Goal: Task Accomplishment & Management: Manage account settings

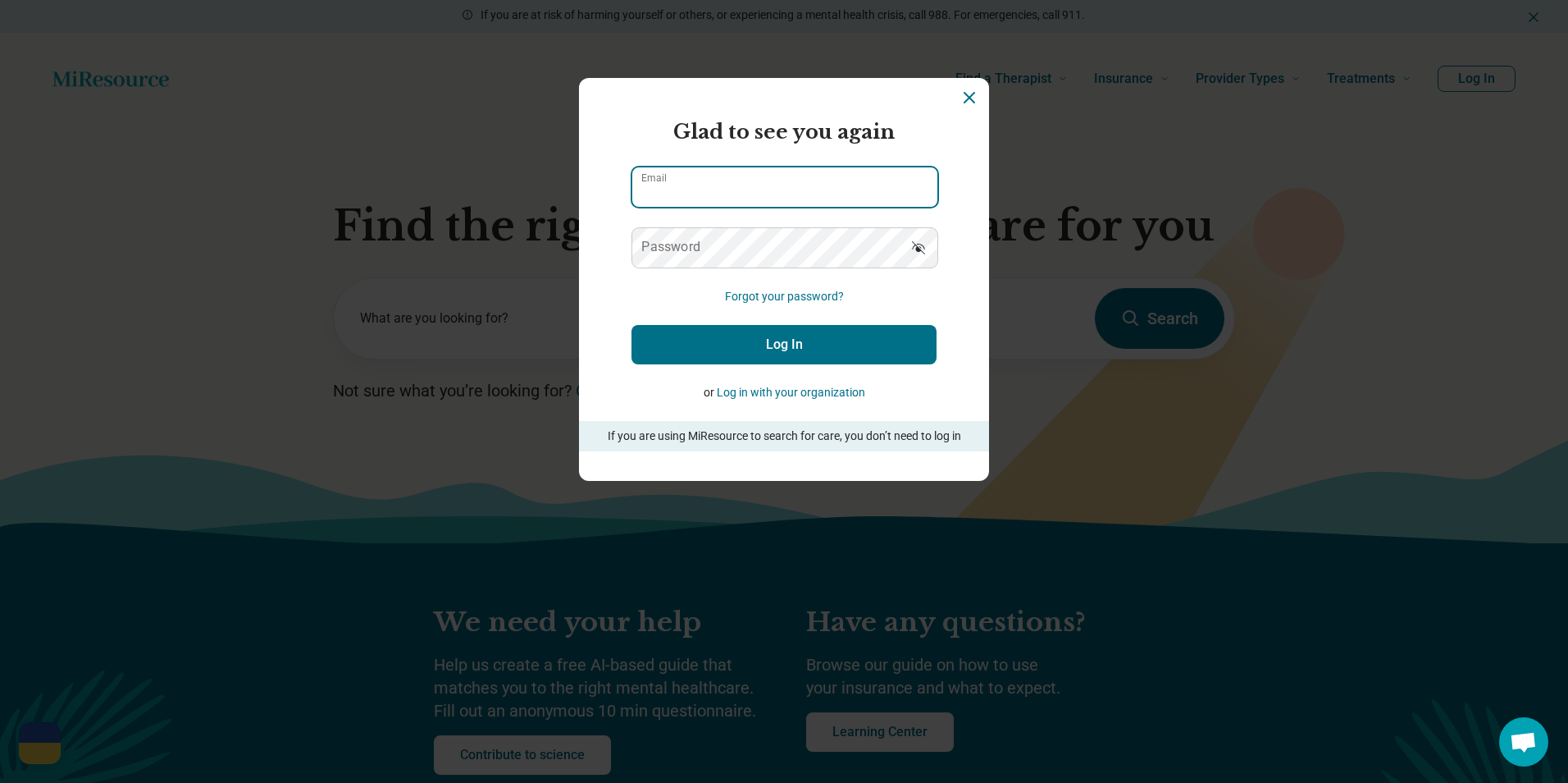
drag, startPoint x: 767, startPoint y: 187, endPoint x: 1135, endPoint y: 298, distance: 384.4
click at [766, 187] on input "Email" at bounding box center [785, 187] width 305 height 39
paste input "**********"
type input "**********"
click at [762, 362] on button "Log In" at bounding box center [784, 344] width 305 height 39
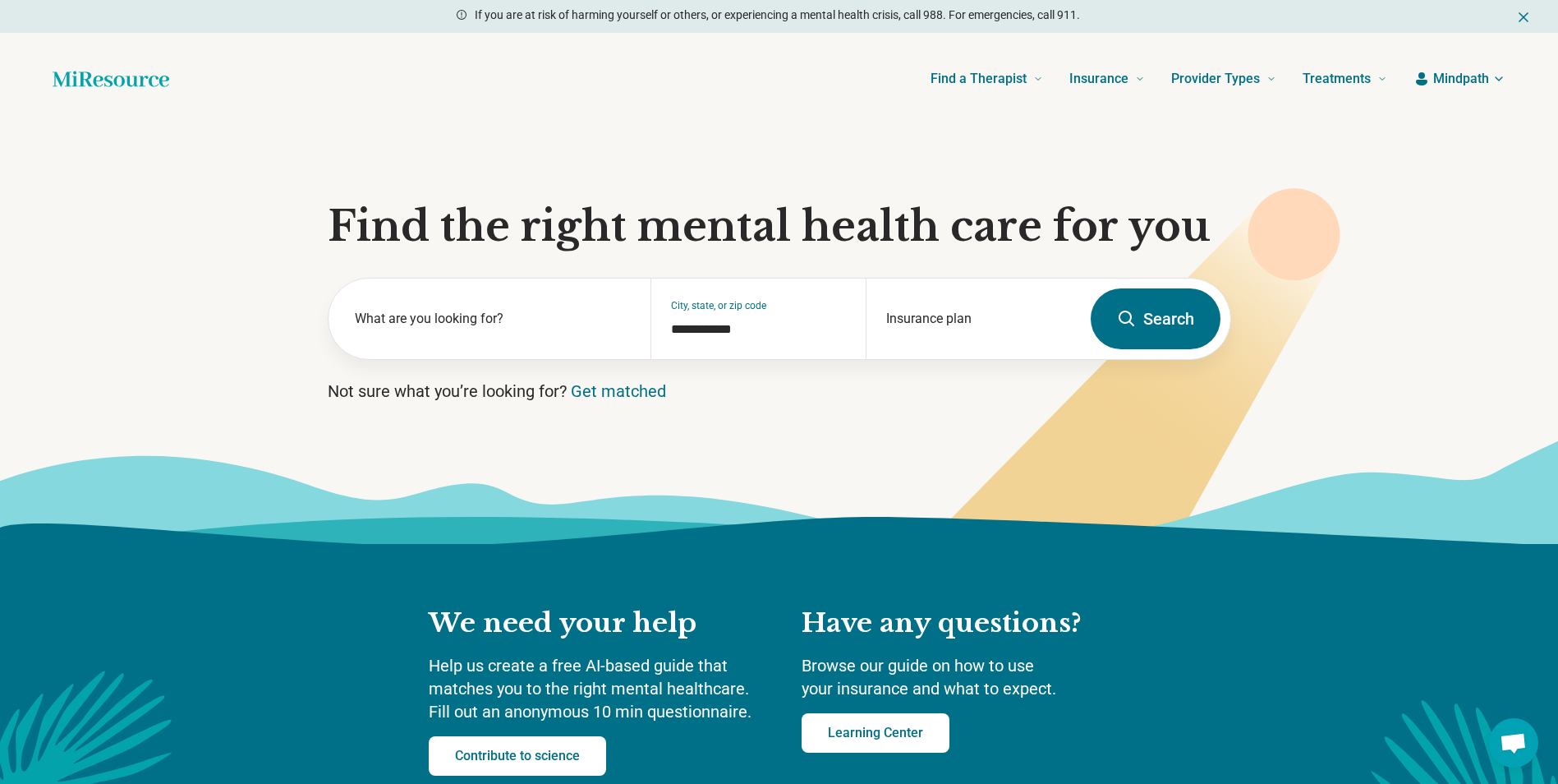
click at [1451, 79] on span "Mindpath" at bounding box center [1461, 79] width 56 height 20
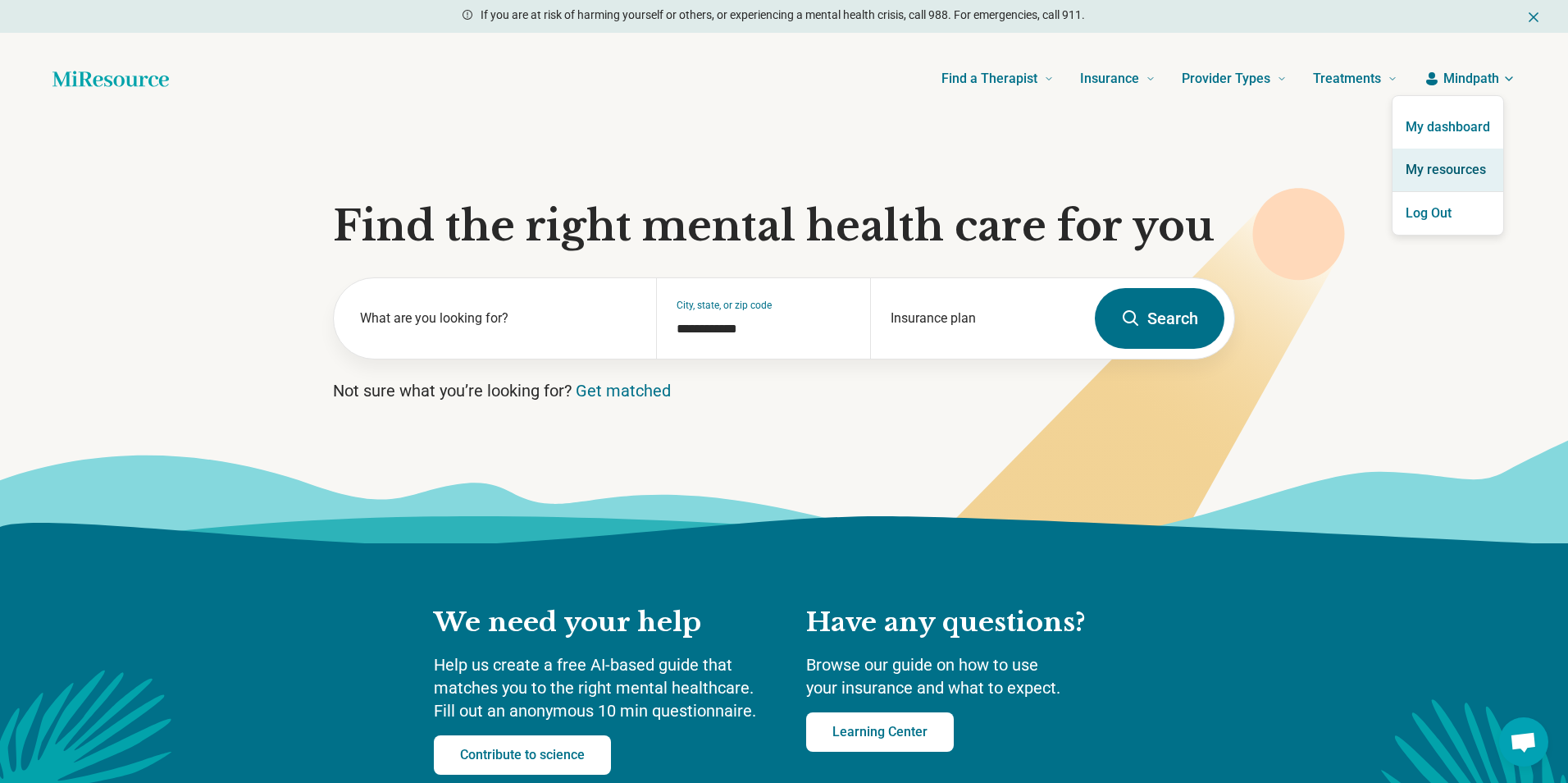
click at [1435, 166] on link "My resources" at bounding box center [1447, 169] width 111 height 43
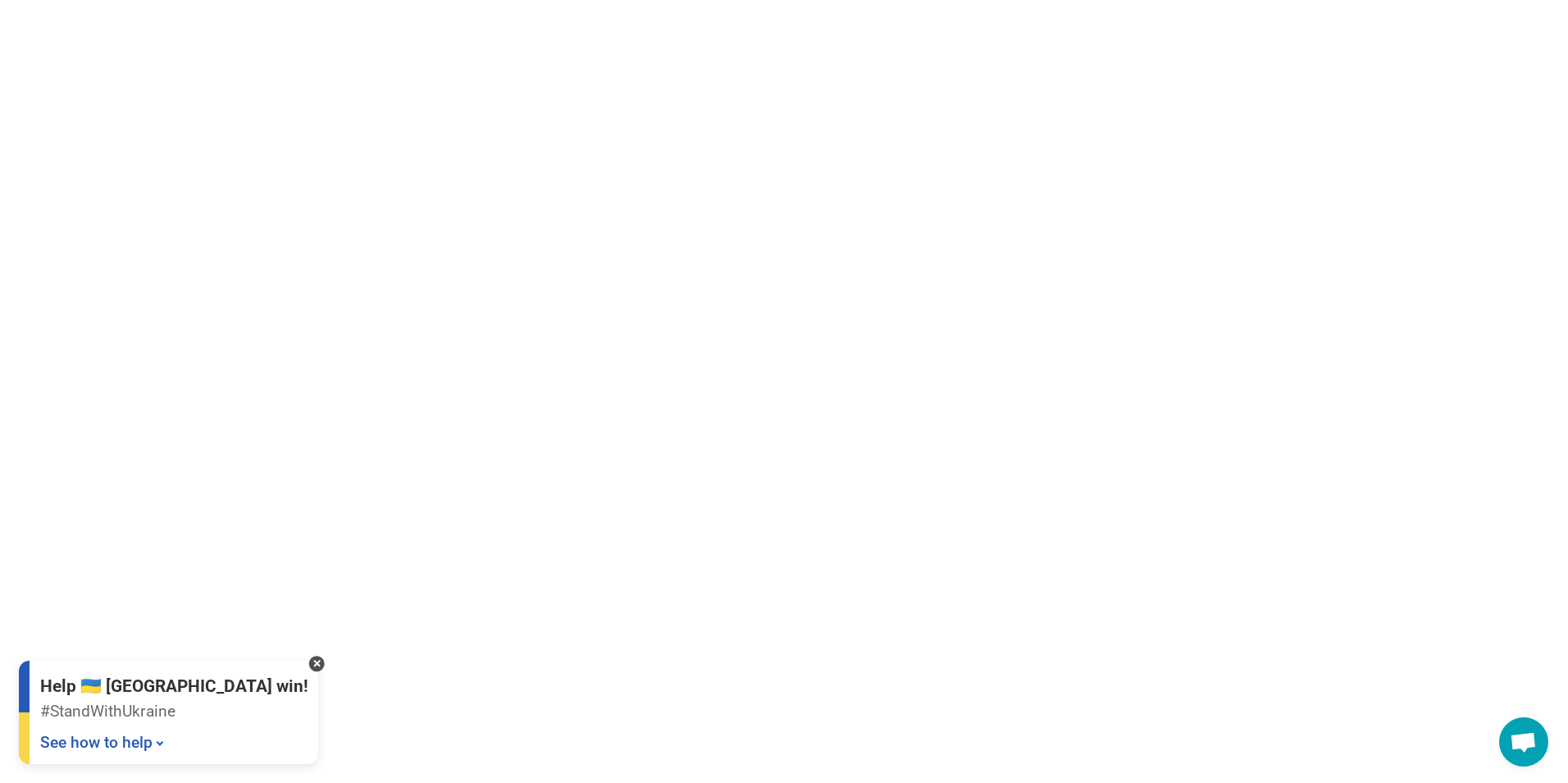
click at [1430, 0] on html "Help 🇺🇦 Ukraine win! #StandWithUkraine See how to help Donate 💸 Support Ukraine…" at bounding box center [784, 0] width 1568 height 0
click at [309, 662] on div at bounding box center [316, 663] width 16 height 16
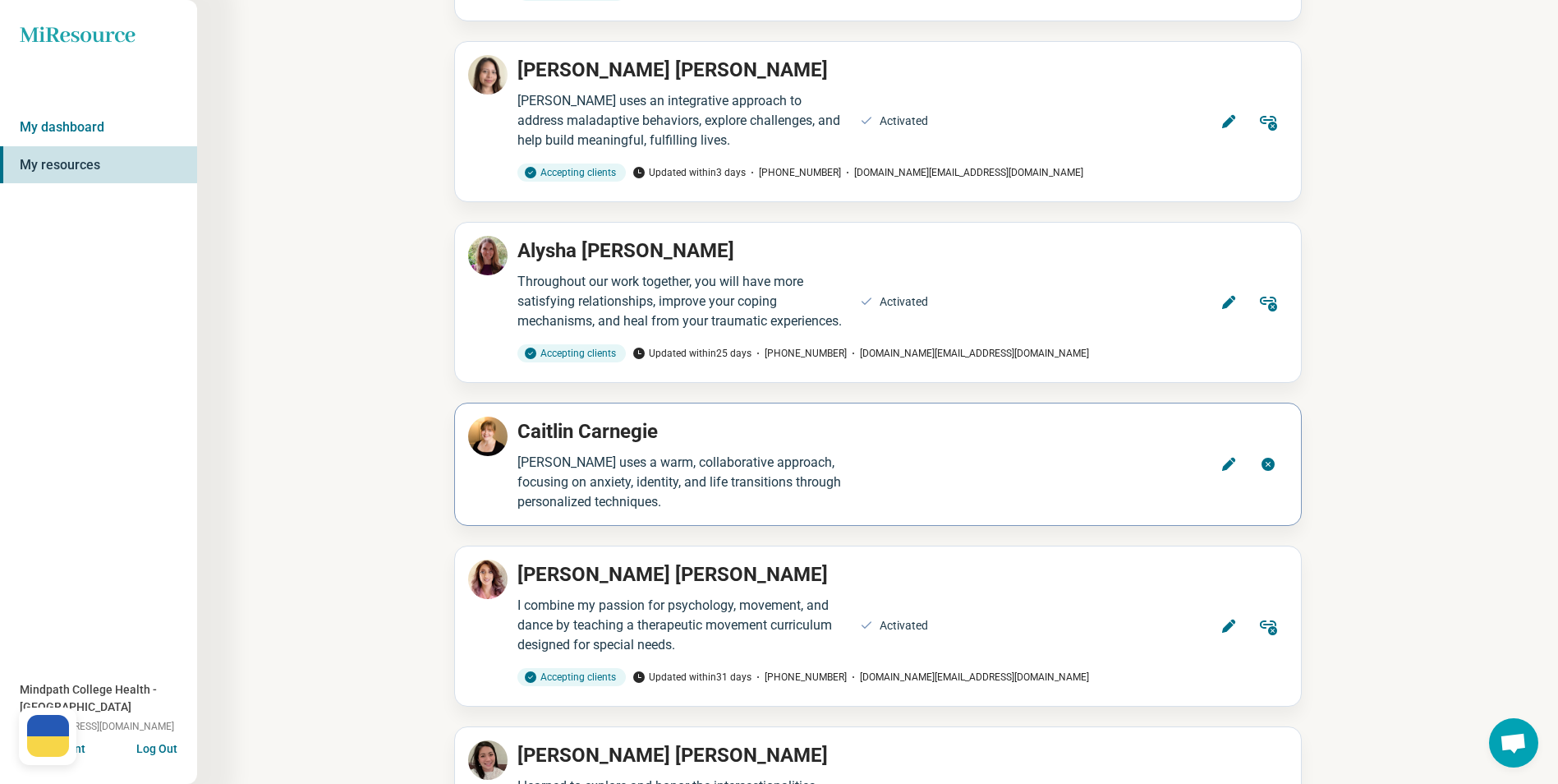
click at [1223, 456] on icon at bounding box center [1229, 464] width 16 height 16
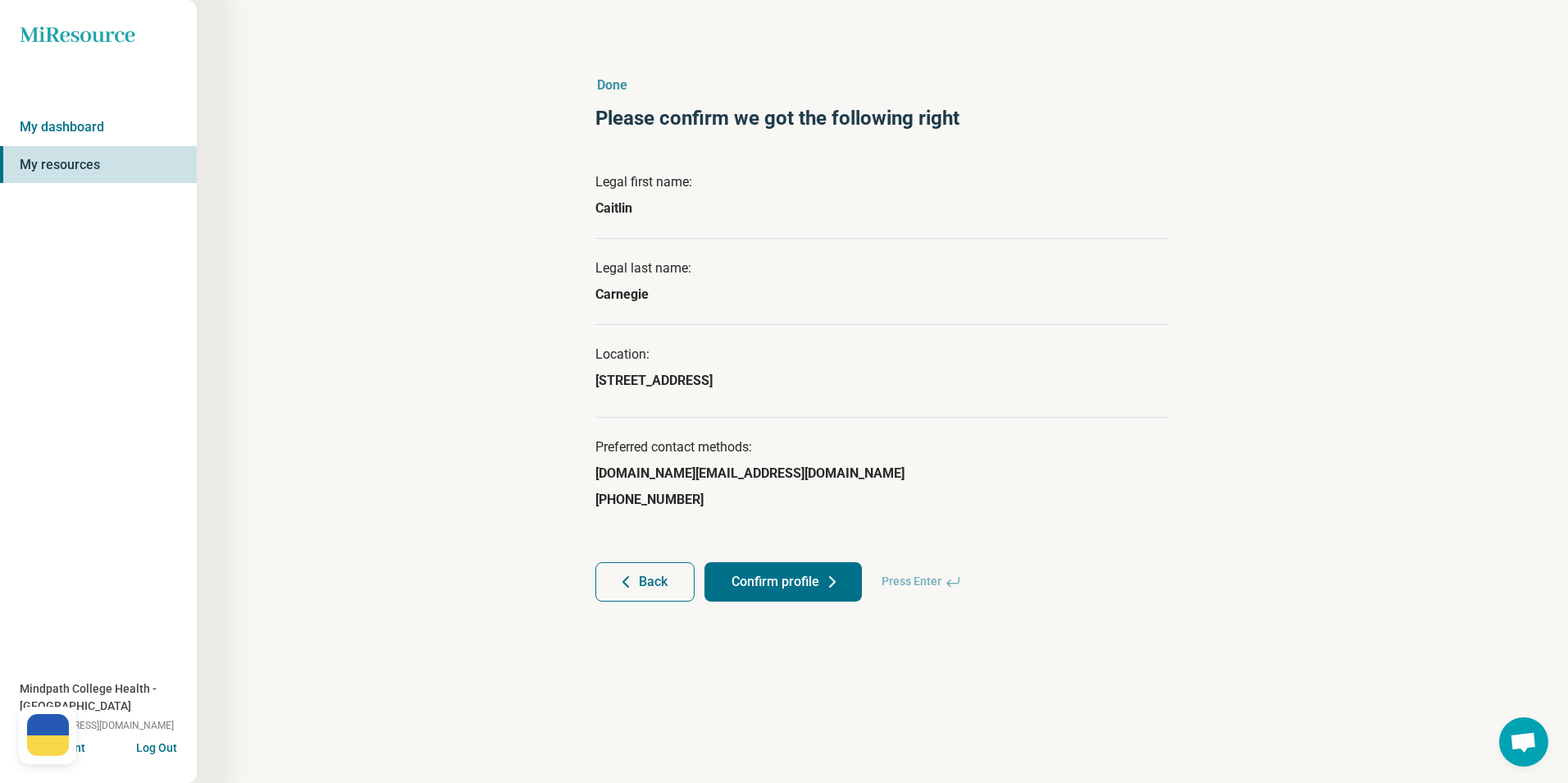
click at [782, 580] on button "Confirm profile" at bounding box center [783, 581] width 157 height 39
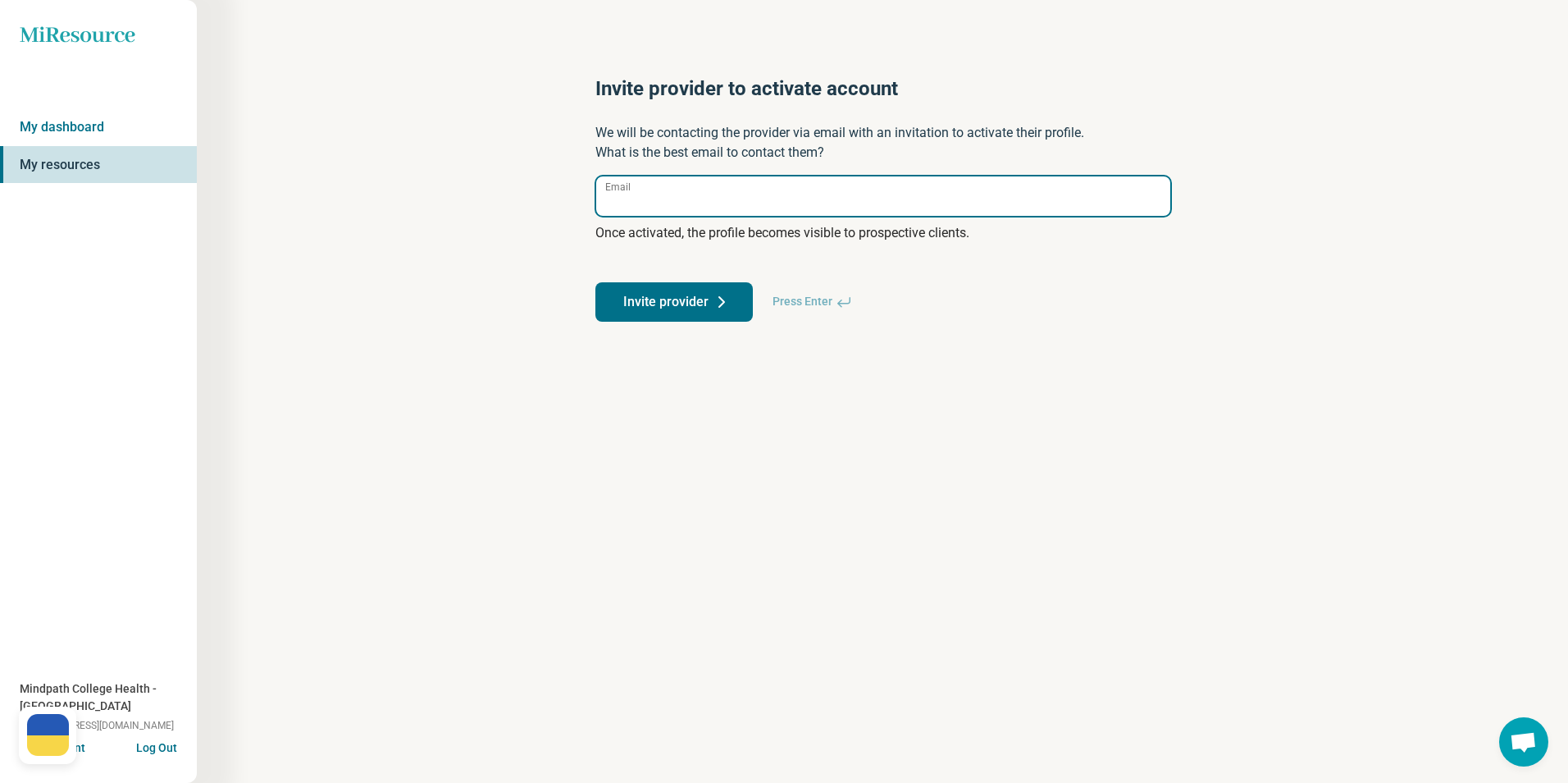
click at [743, 205] on input "Email" at bounding box center [883, 196] width 574 height 39
paste input "**********"
type input "**********"
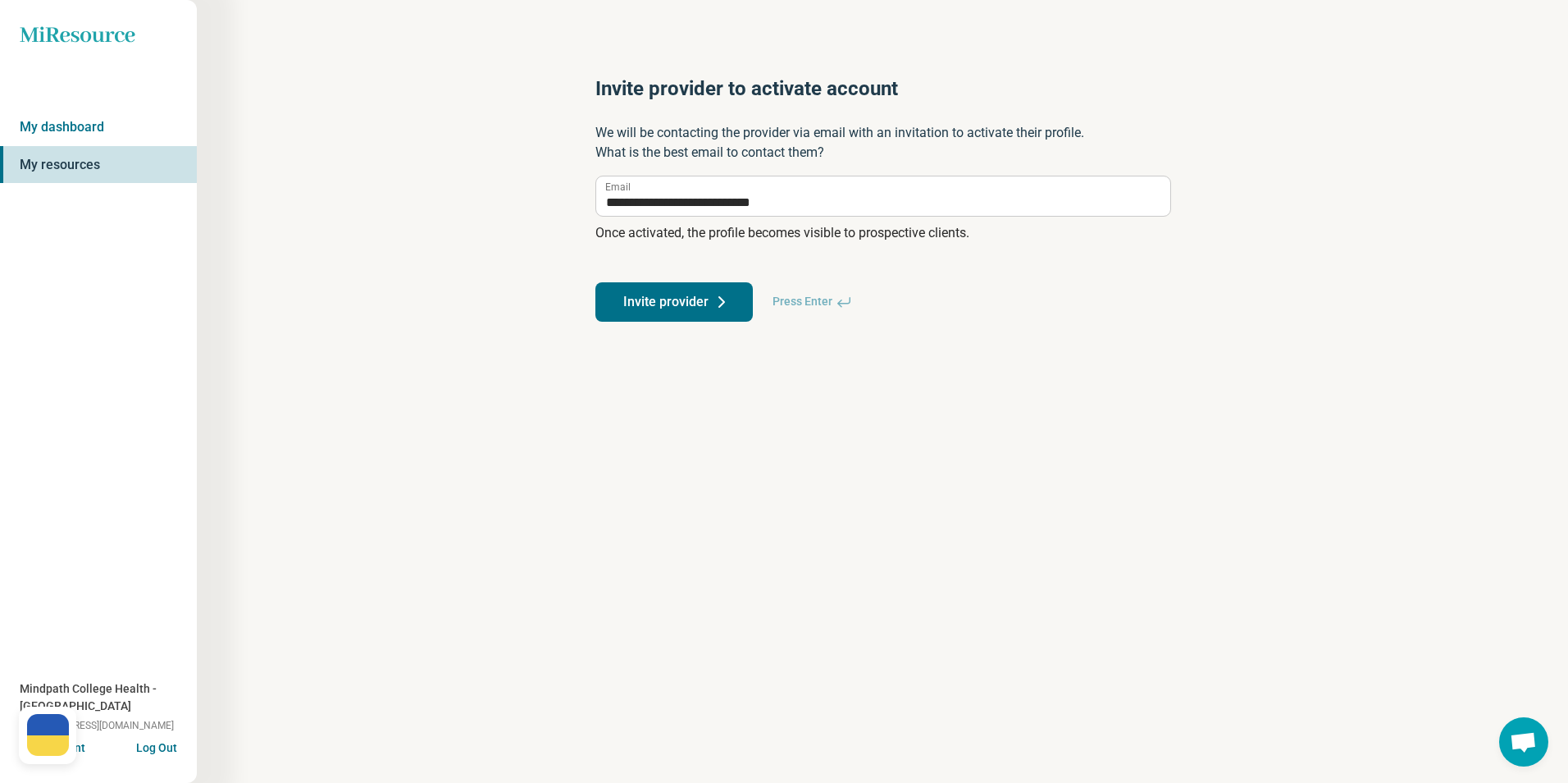
click at [684, 302] on button "Invite provider" at bounding box center [674, 302] width 157 height 39
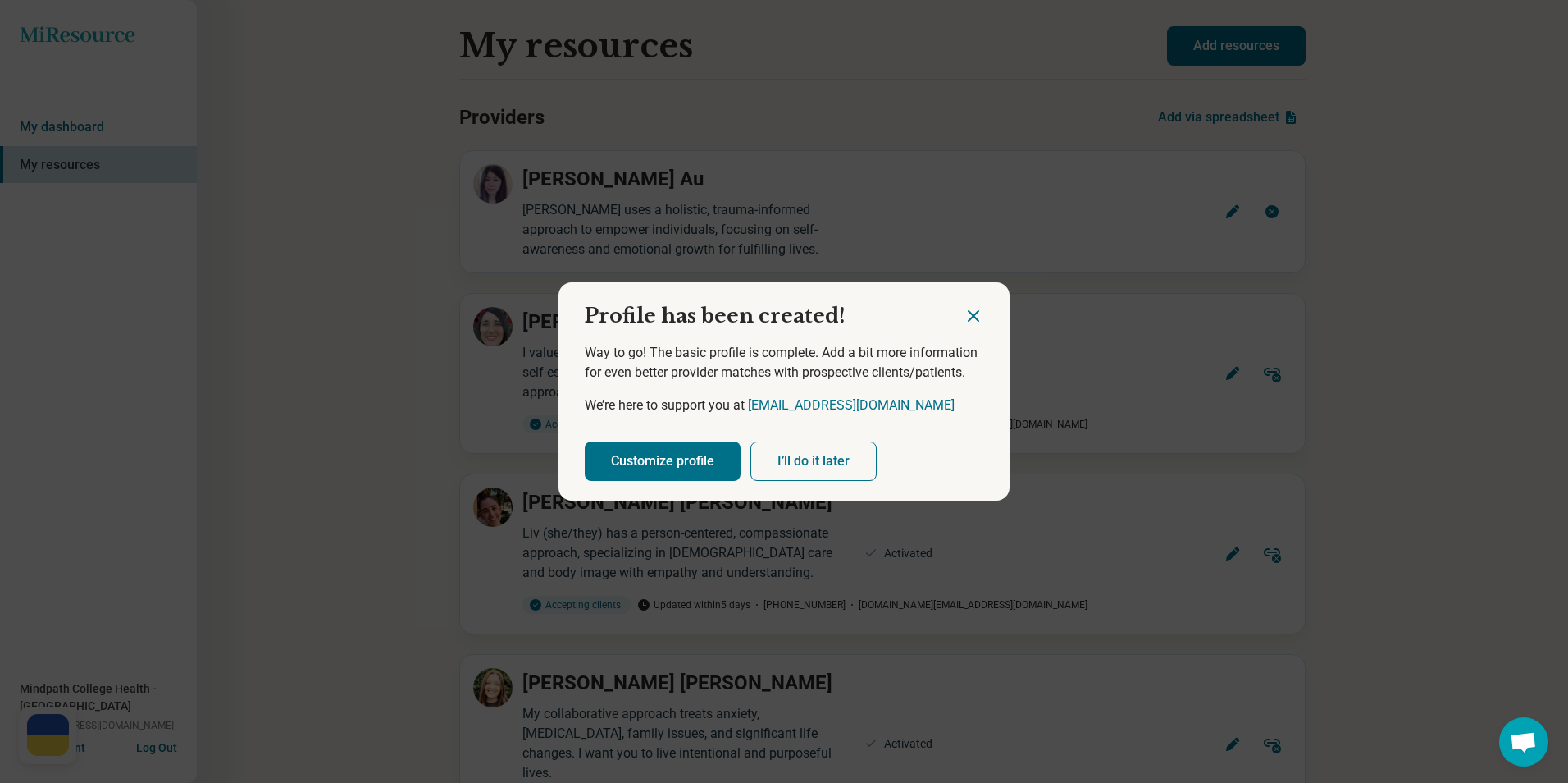
click at [682, 457] on button "Customize profile" at bounding box center [662, 461] width 155 height 39
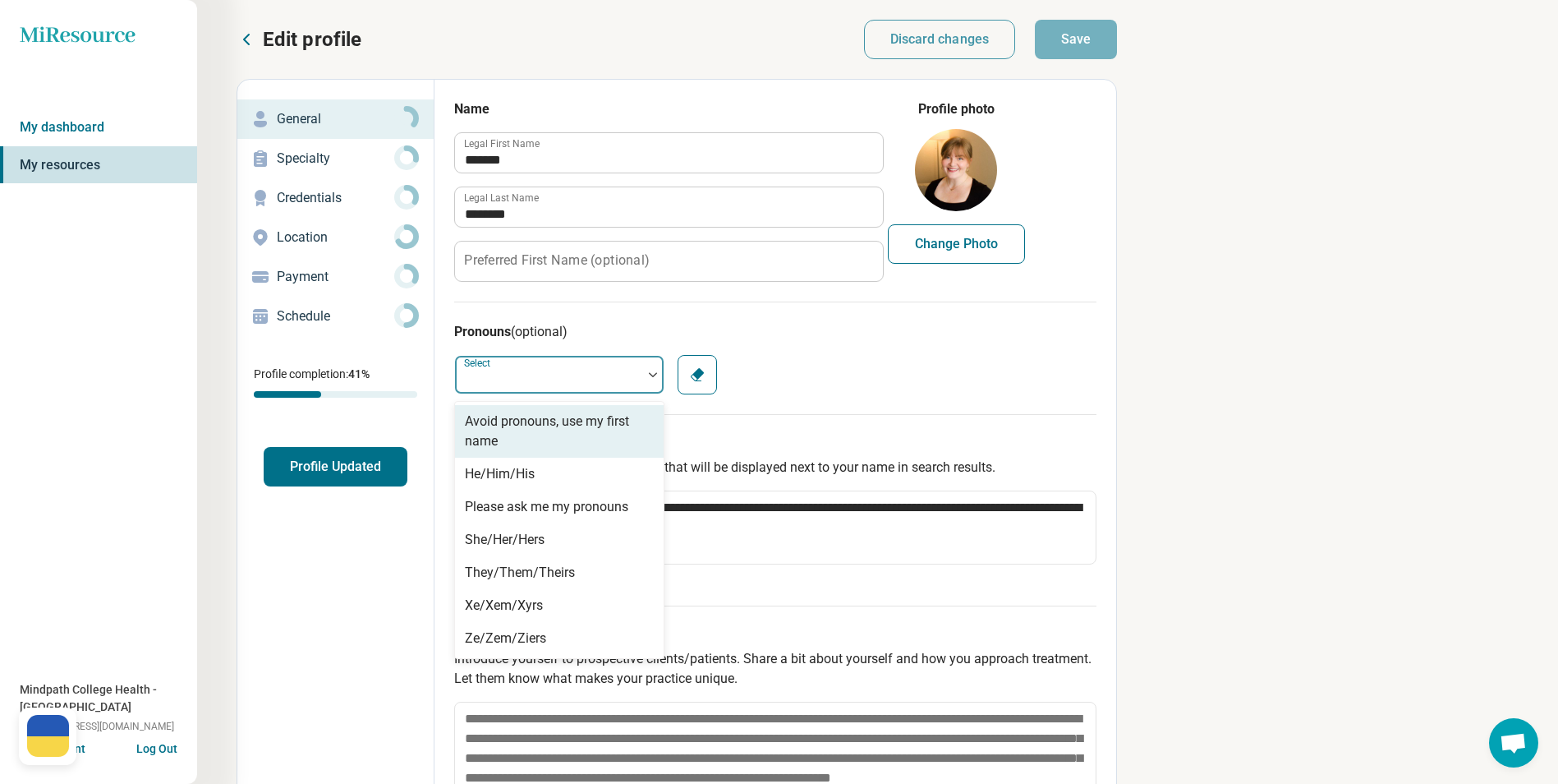
click at [609, 372] on div at bounding box center [549, 375] width 187 height 33
click at [518, 542] on div "She/Her/Hers" at bounding box center [505, 540] width 80 height 20
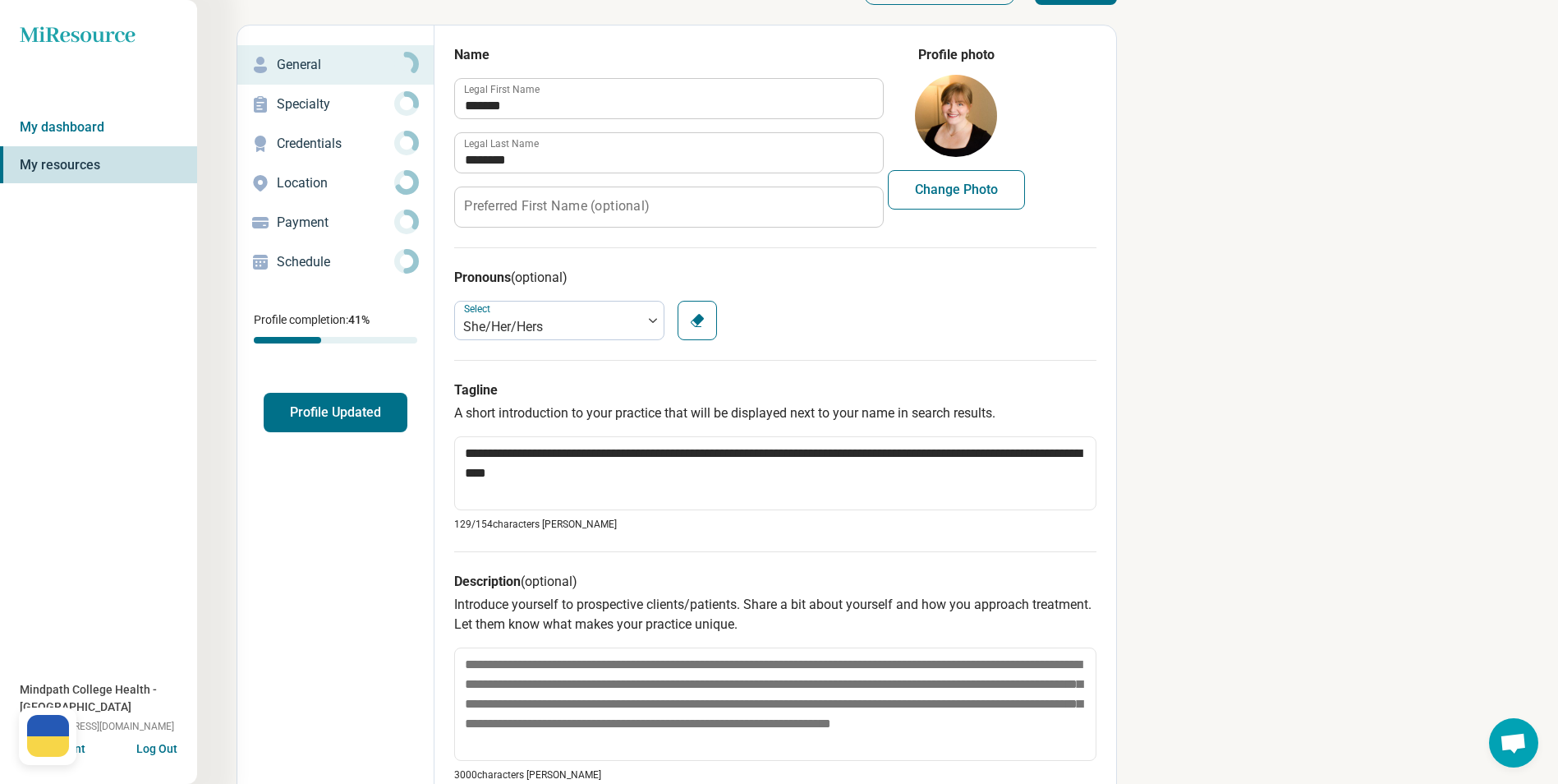
scroll to position [164, 0]
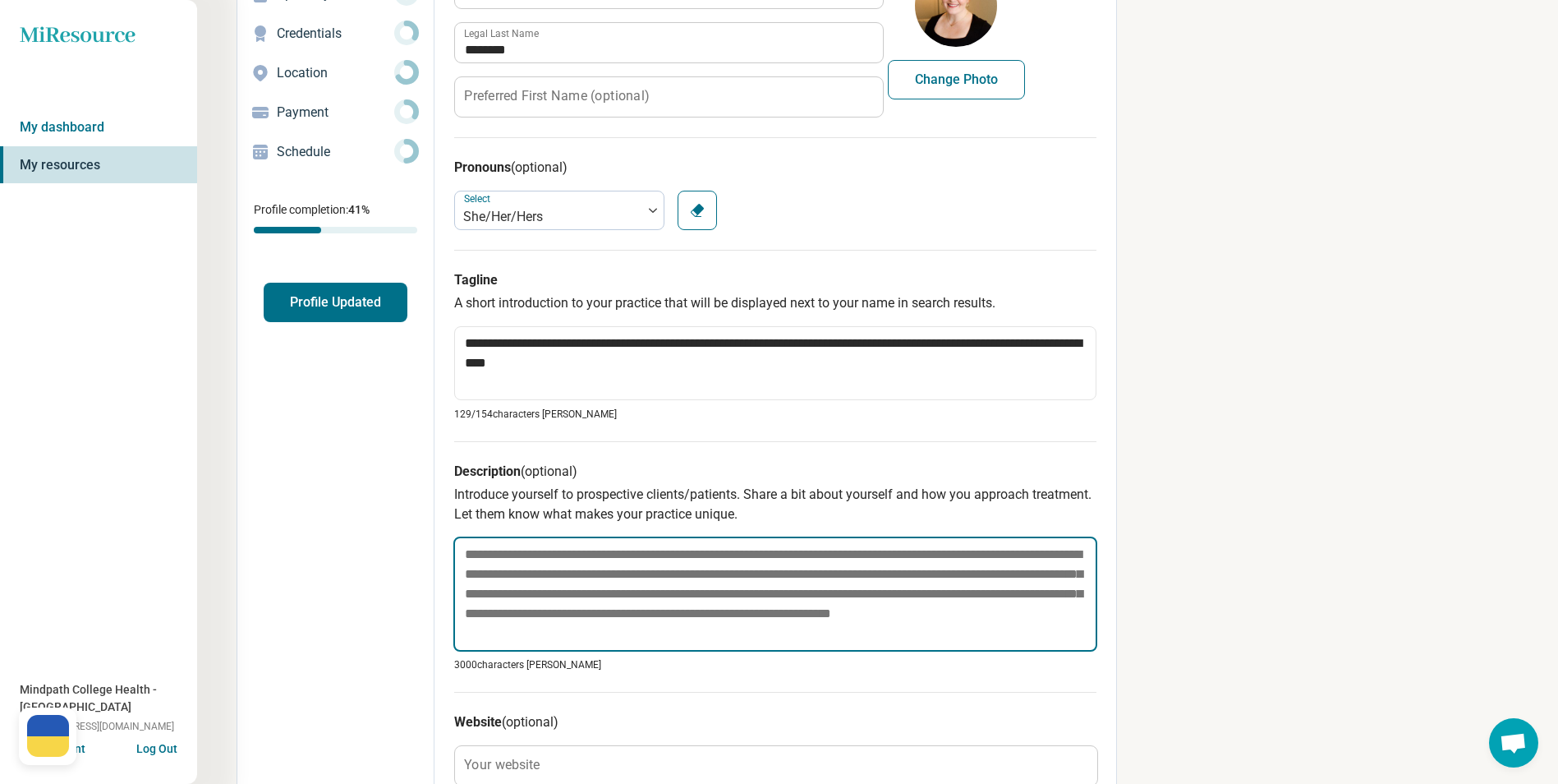
click at [477, 550] on textarea at bounding box center [775, 594] width 644 height 115
paste textarea "**********"
type textarea "*"
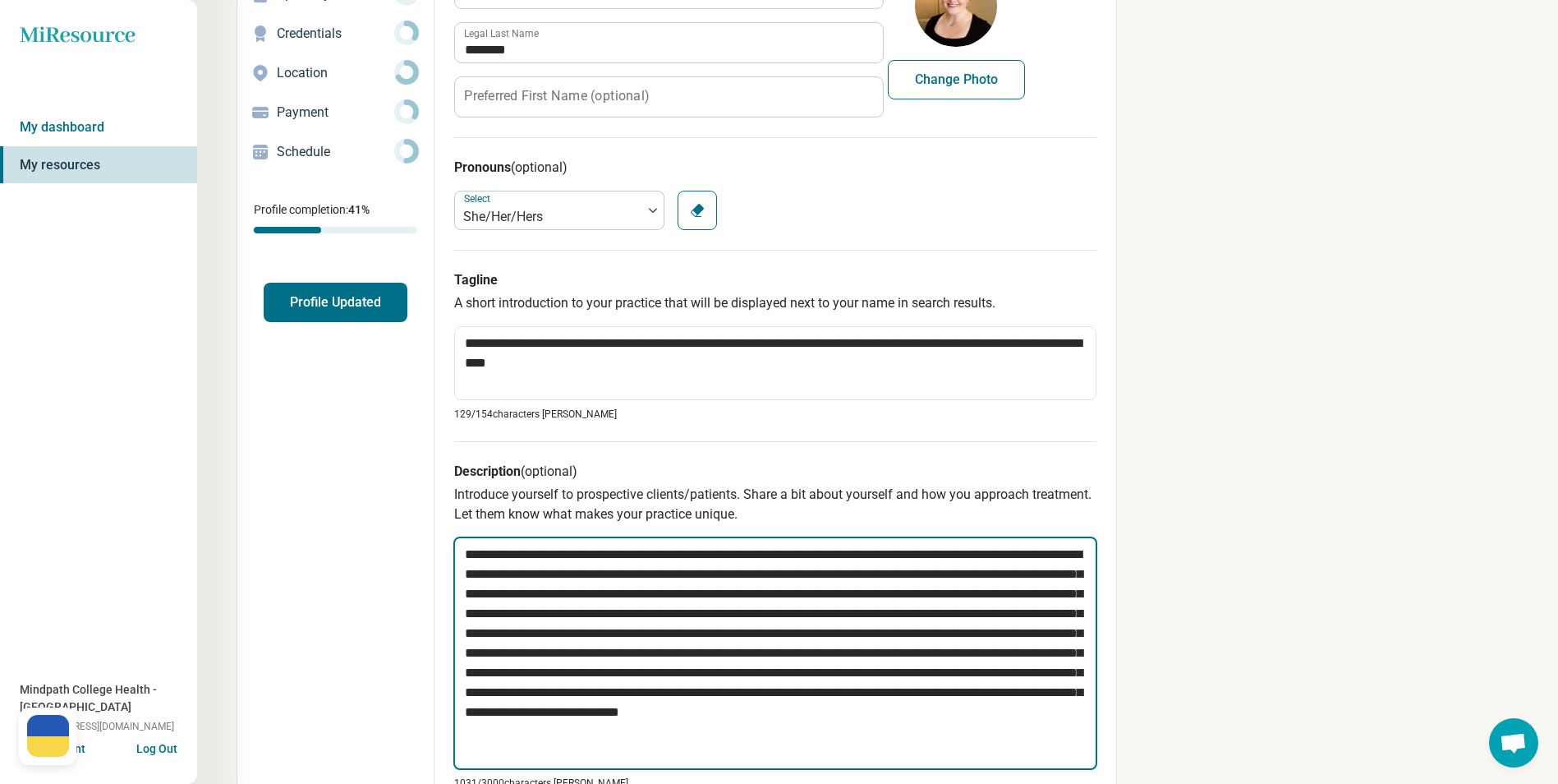
click at [665, 764] on textarea at bounding box center [775, 653] width 644 height 234
type textarea "**********"
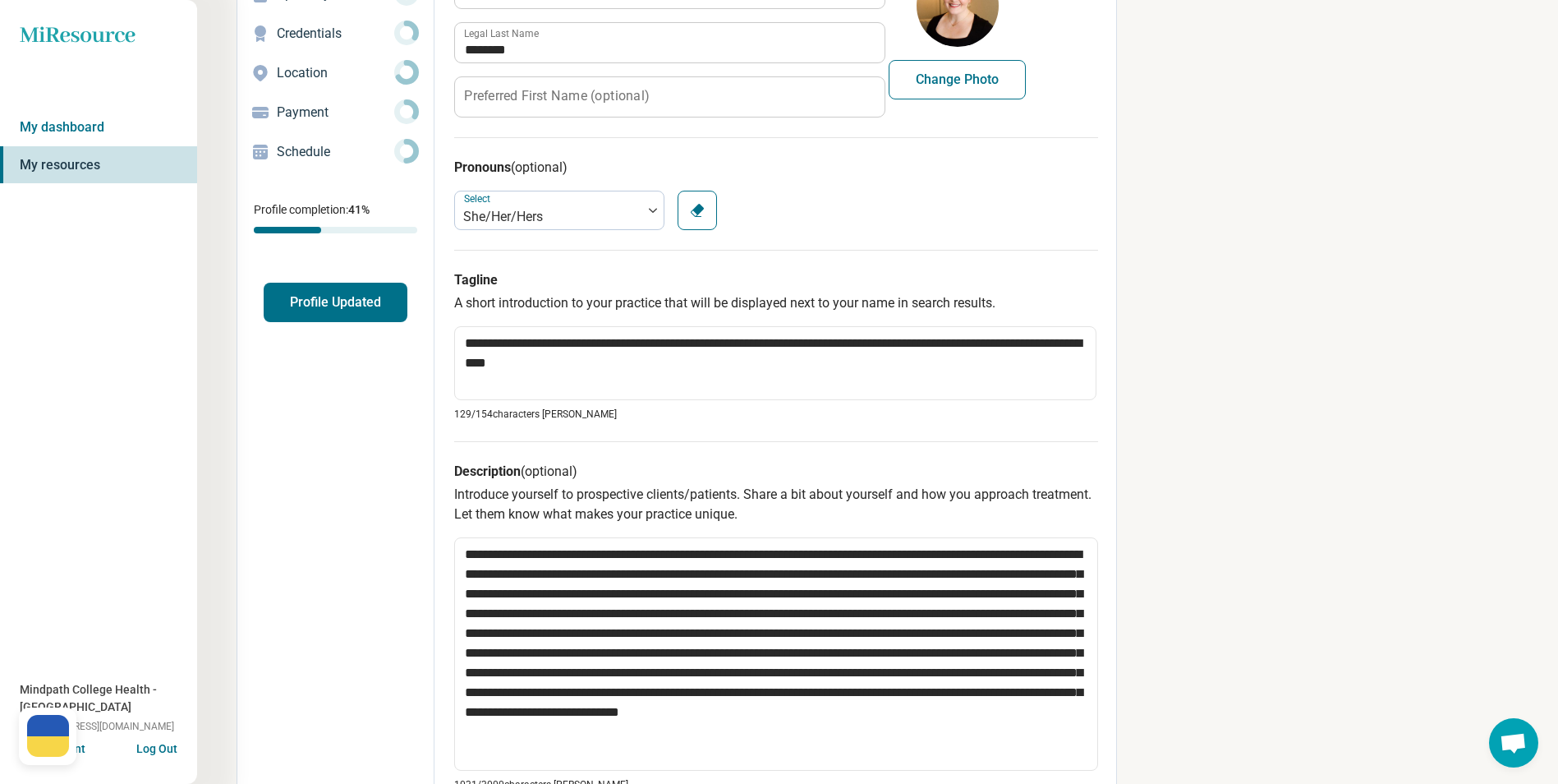
click at [1339, 572] on div "**********" at bounding box center [877, 669] width 1361 height 1665
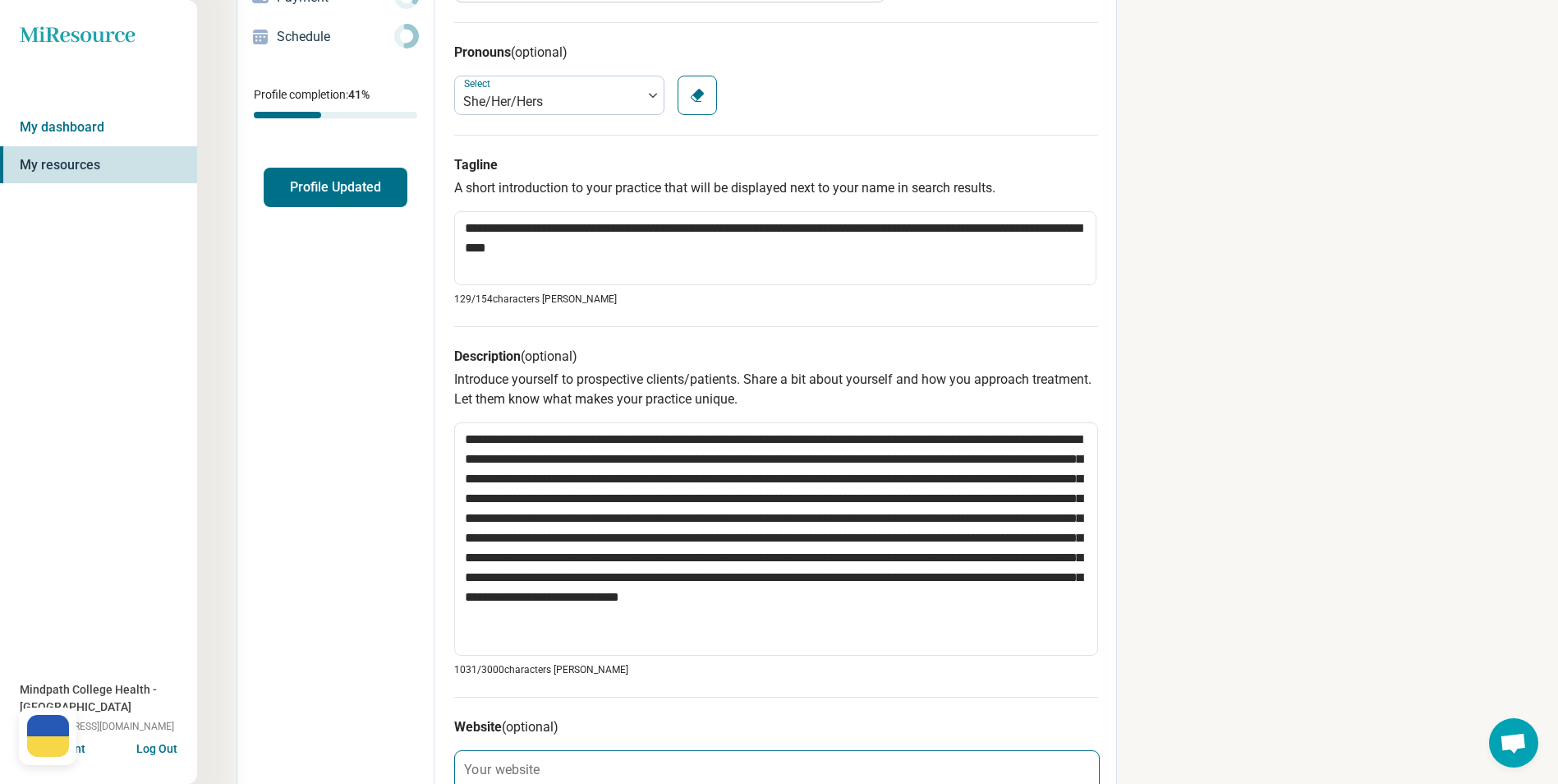
scroll to position [493, 0]
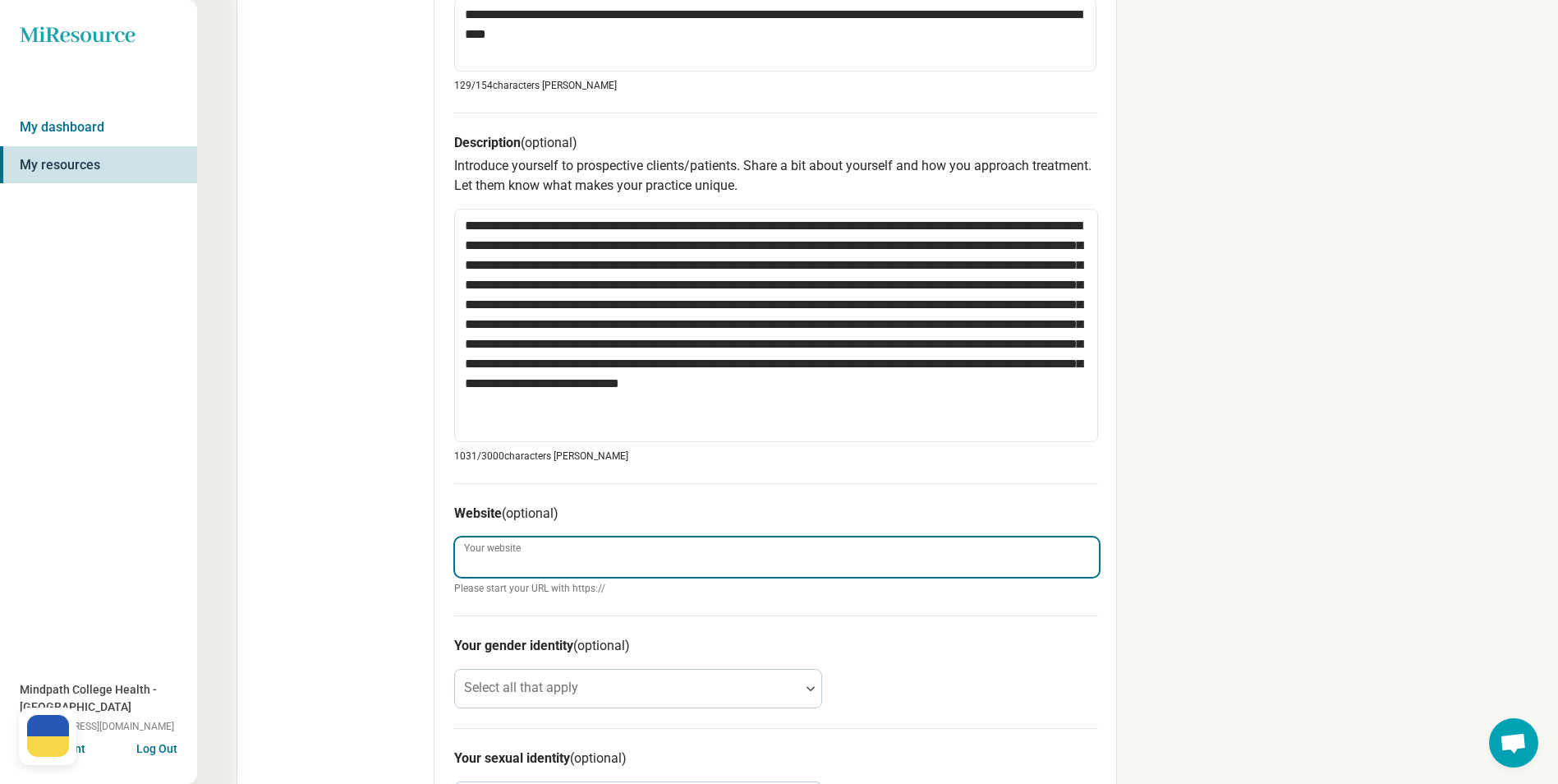
click at [552, 542] on input "Your website" at bounding box center [777, 557] width 644 height 39
paste input "**********"
type textarea "*"
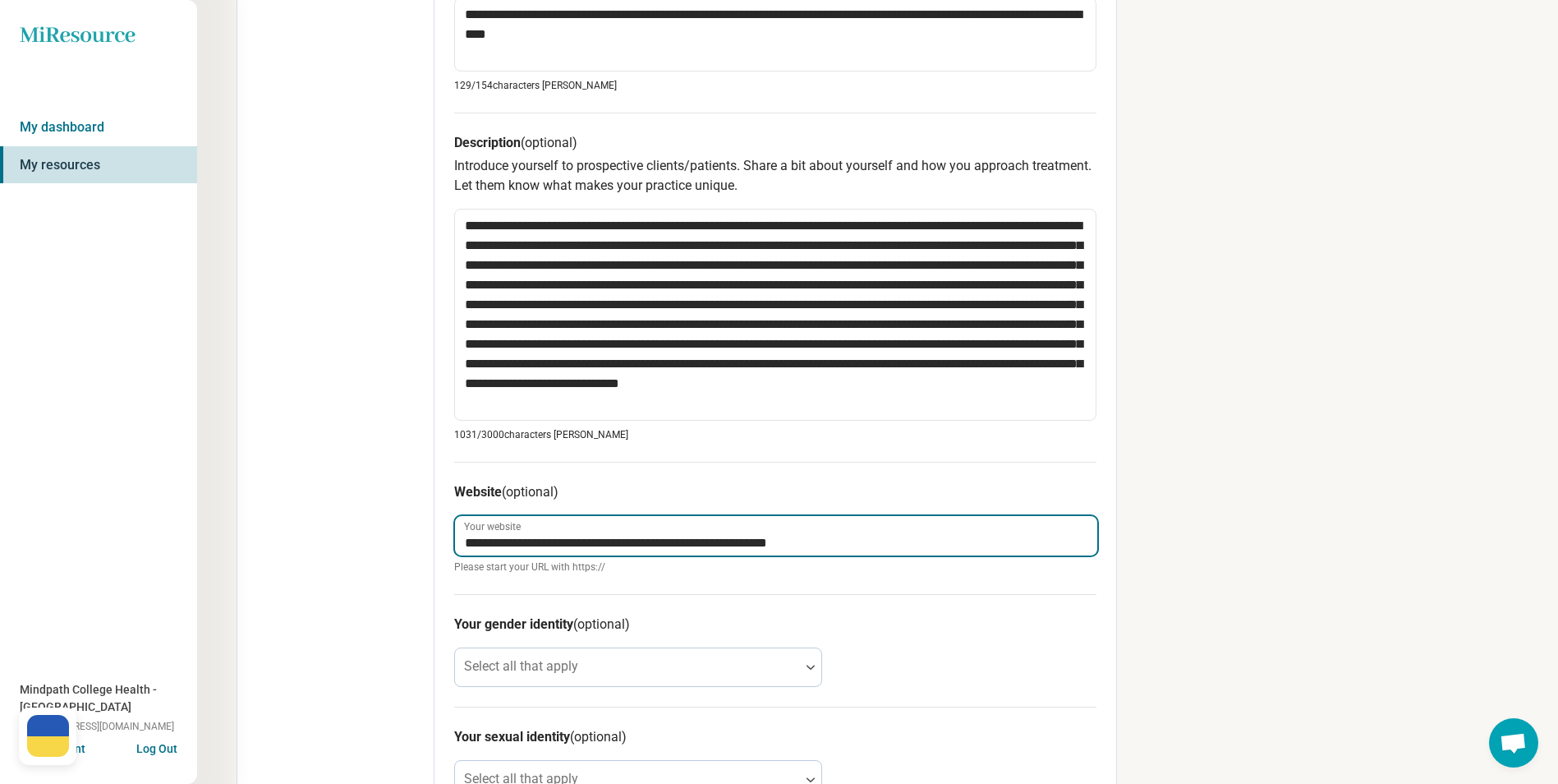
type input "**********"
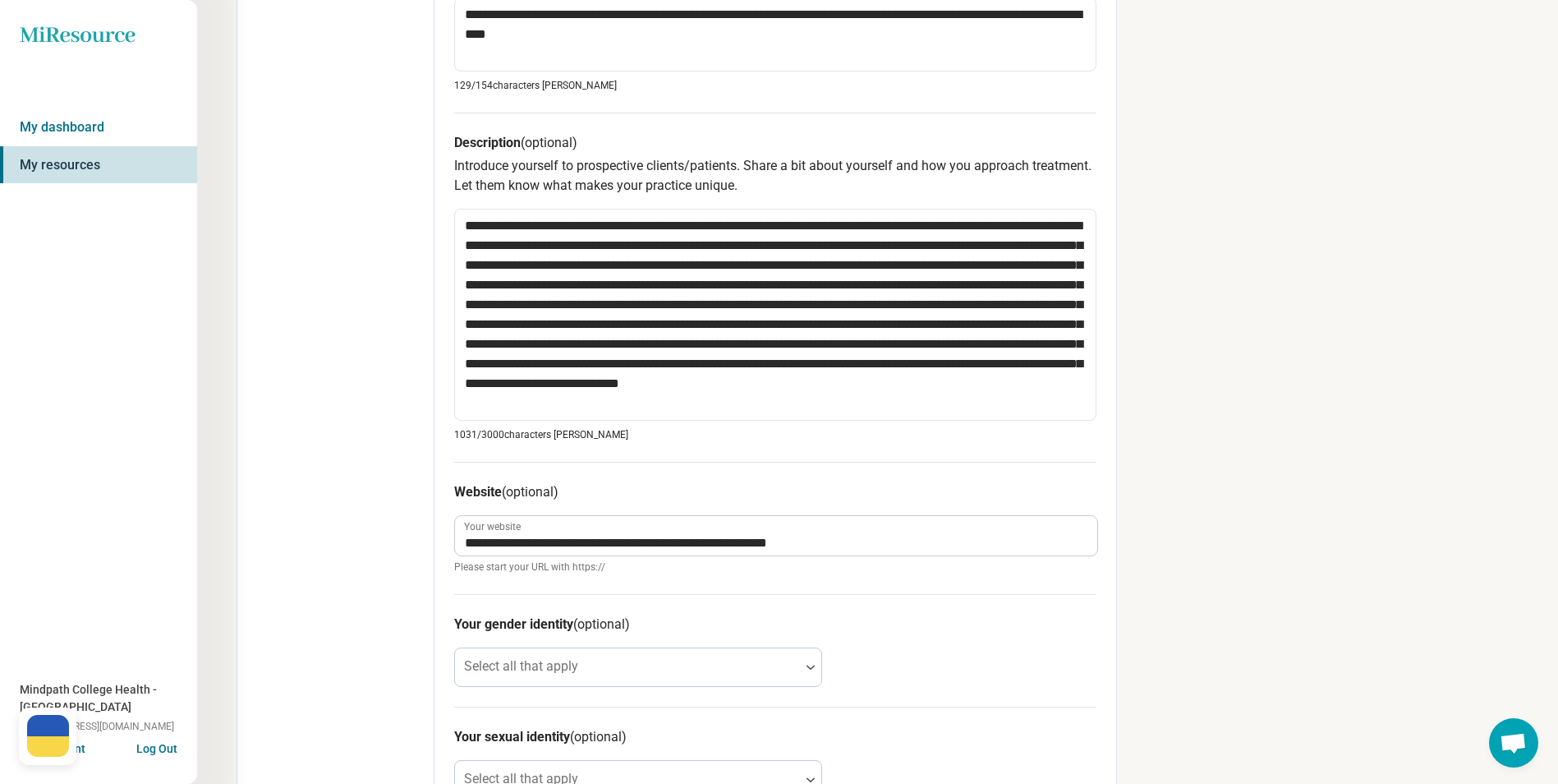
click at [1231, 480] on div "**********" at bounding box center [877, 329] width 1361 height 1644
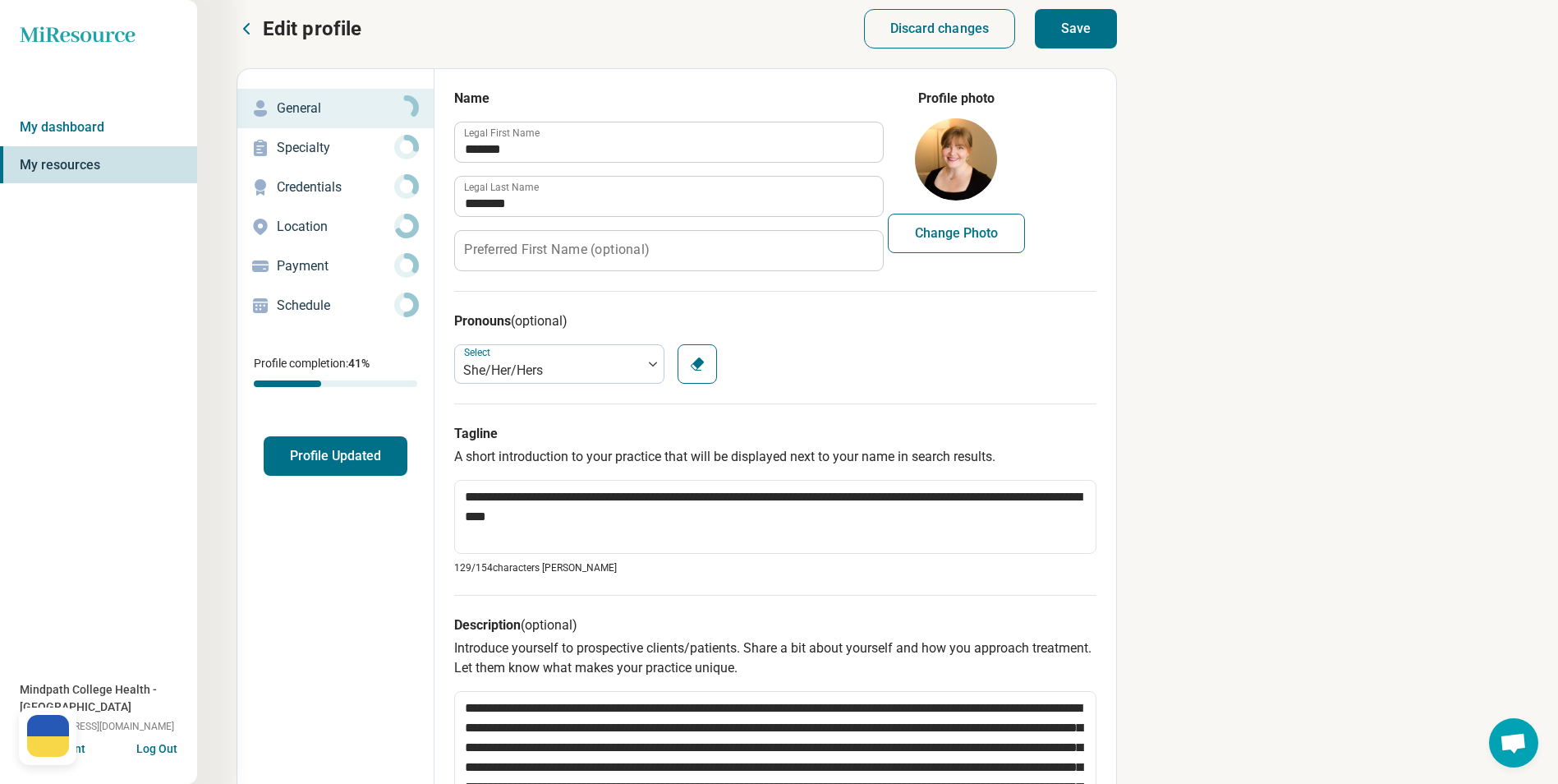
scroll to position [0, 0]
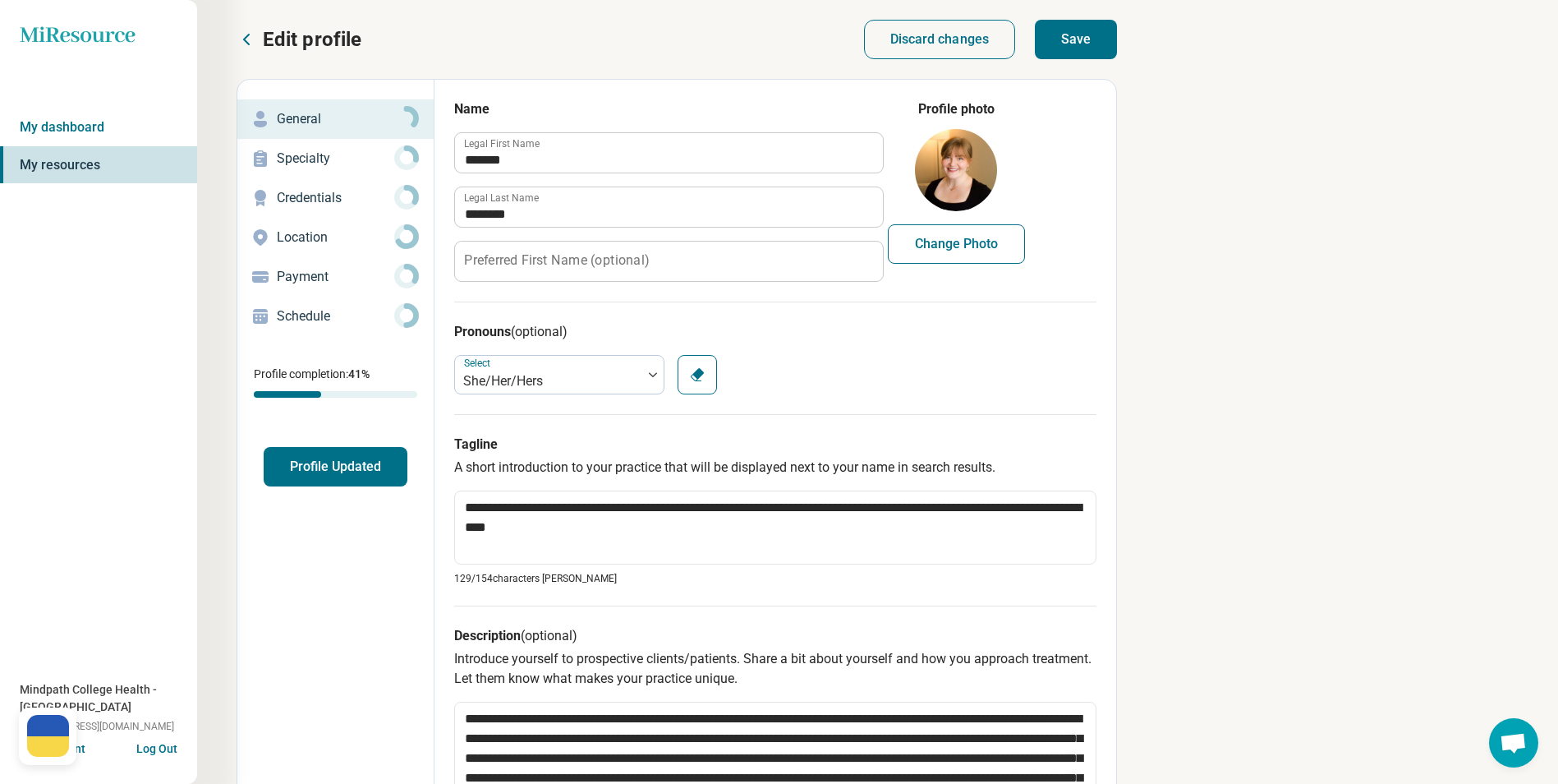
click at [1084, 42] on button "Save" at bounding box center [1076, 39] width 82 height 39
click at [314, 150] on p "Specialty" at bounding box center [335, 158] width 117 height 20
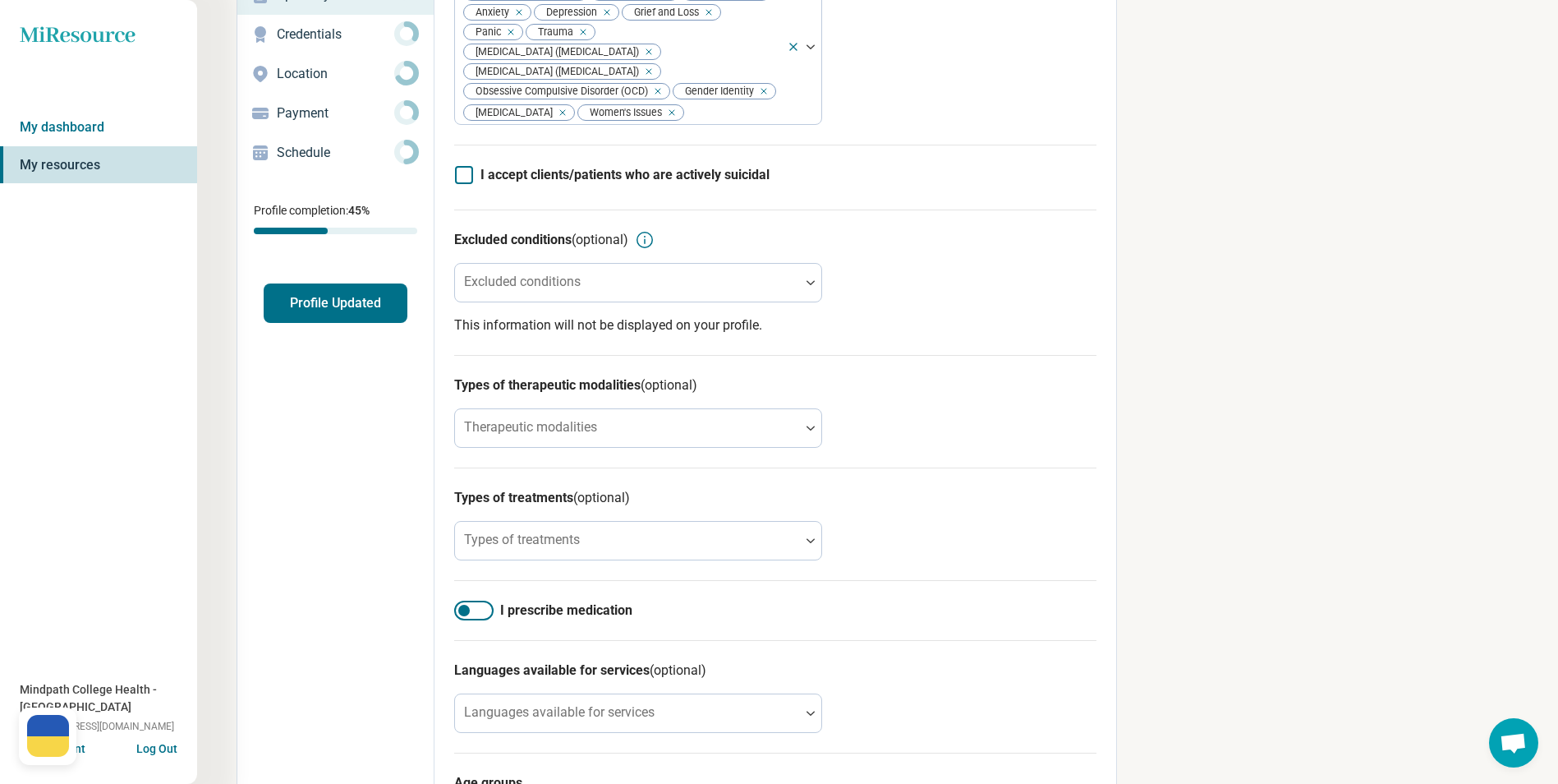
scroll to position [164, 0]
click at [544, 419] on label "Therapeutic modalities" at bounding box center [530, 426] width 133 height 16
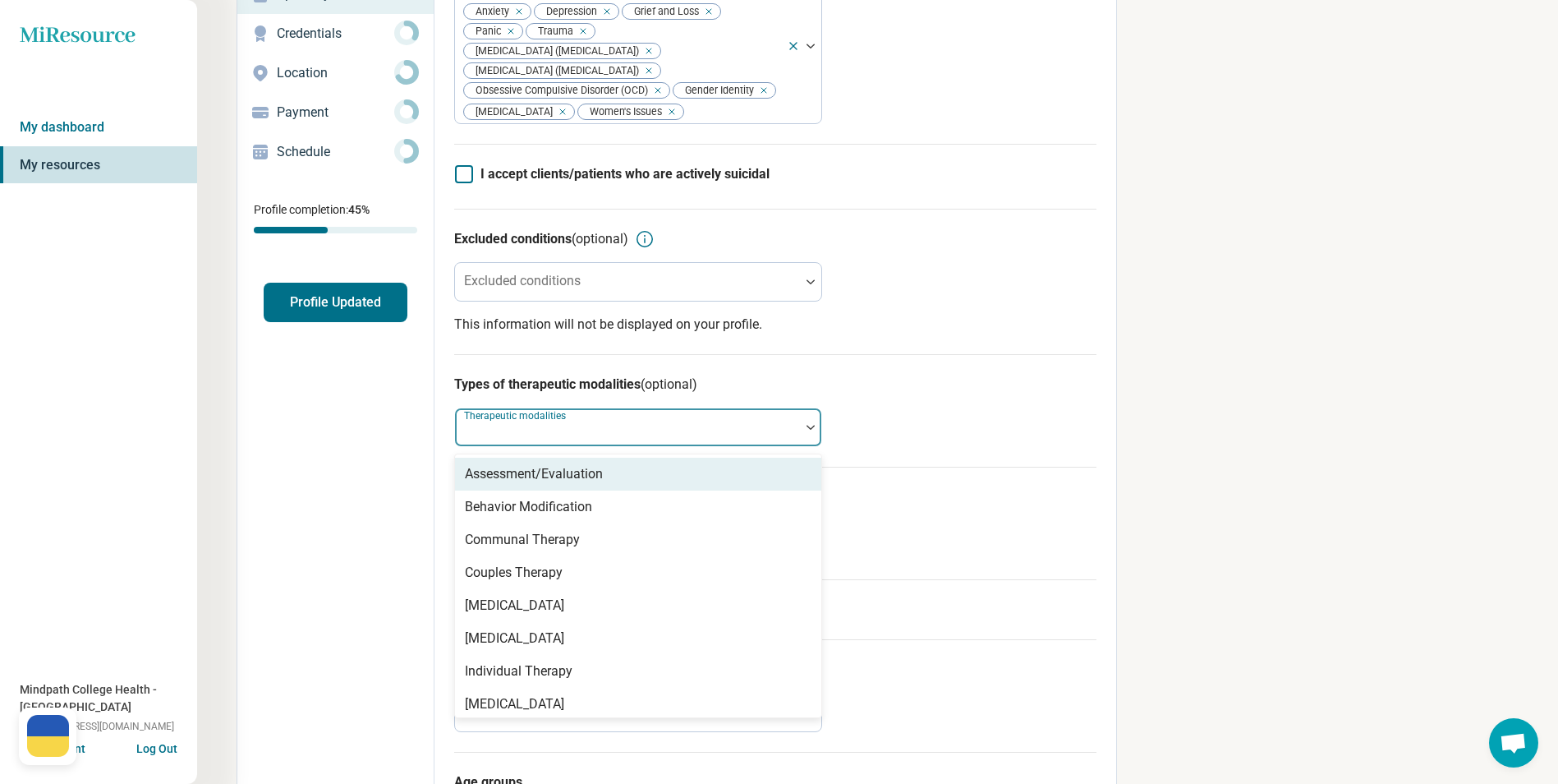
click at [540, 474] on div "Assessment/Evaluation" at bounding box center [534, 474] width 138 height 20
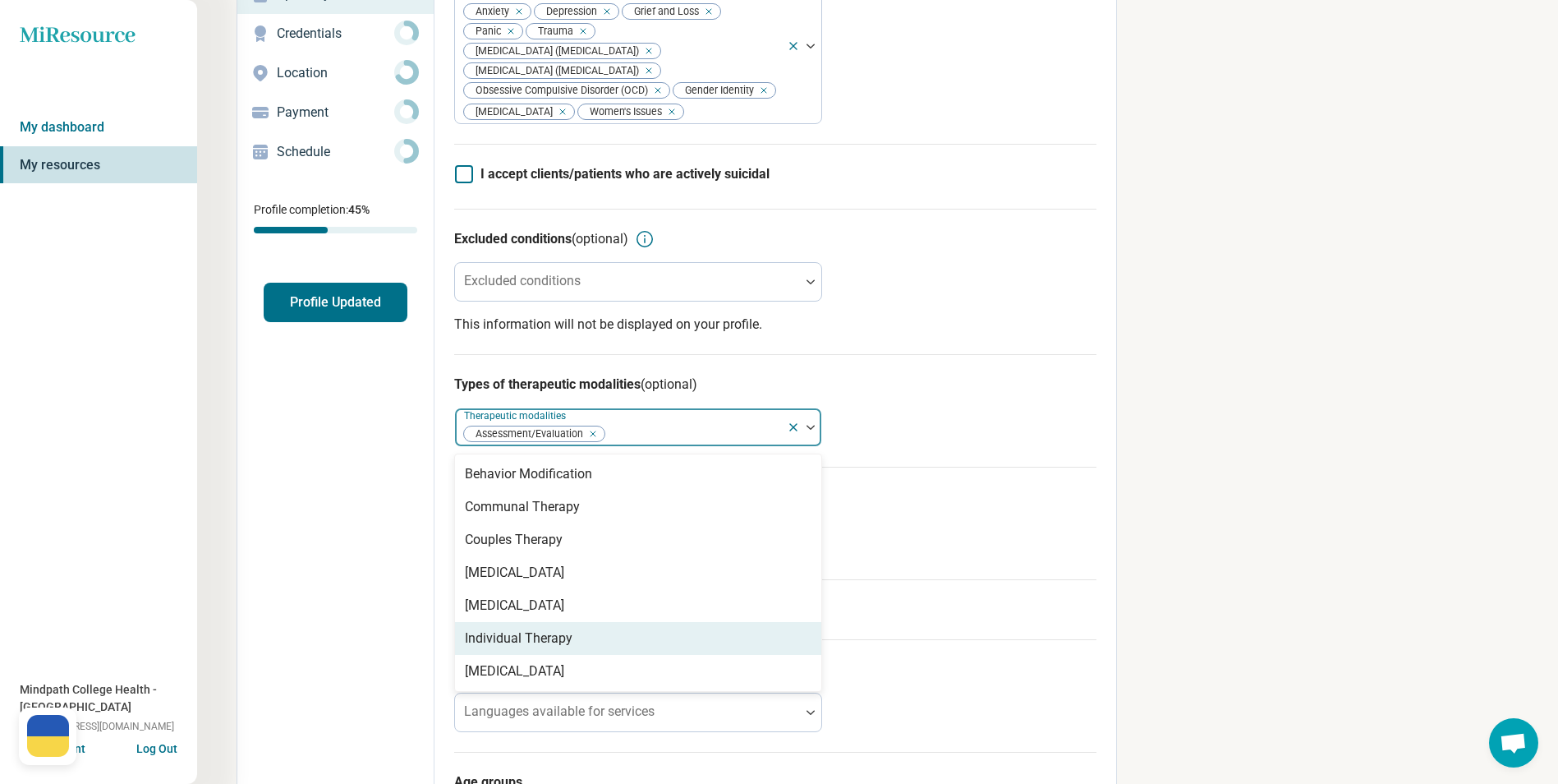
click at [524, 644] on div "Individual Therapy" at bounding box center [518, 638] width 107 height 20
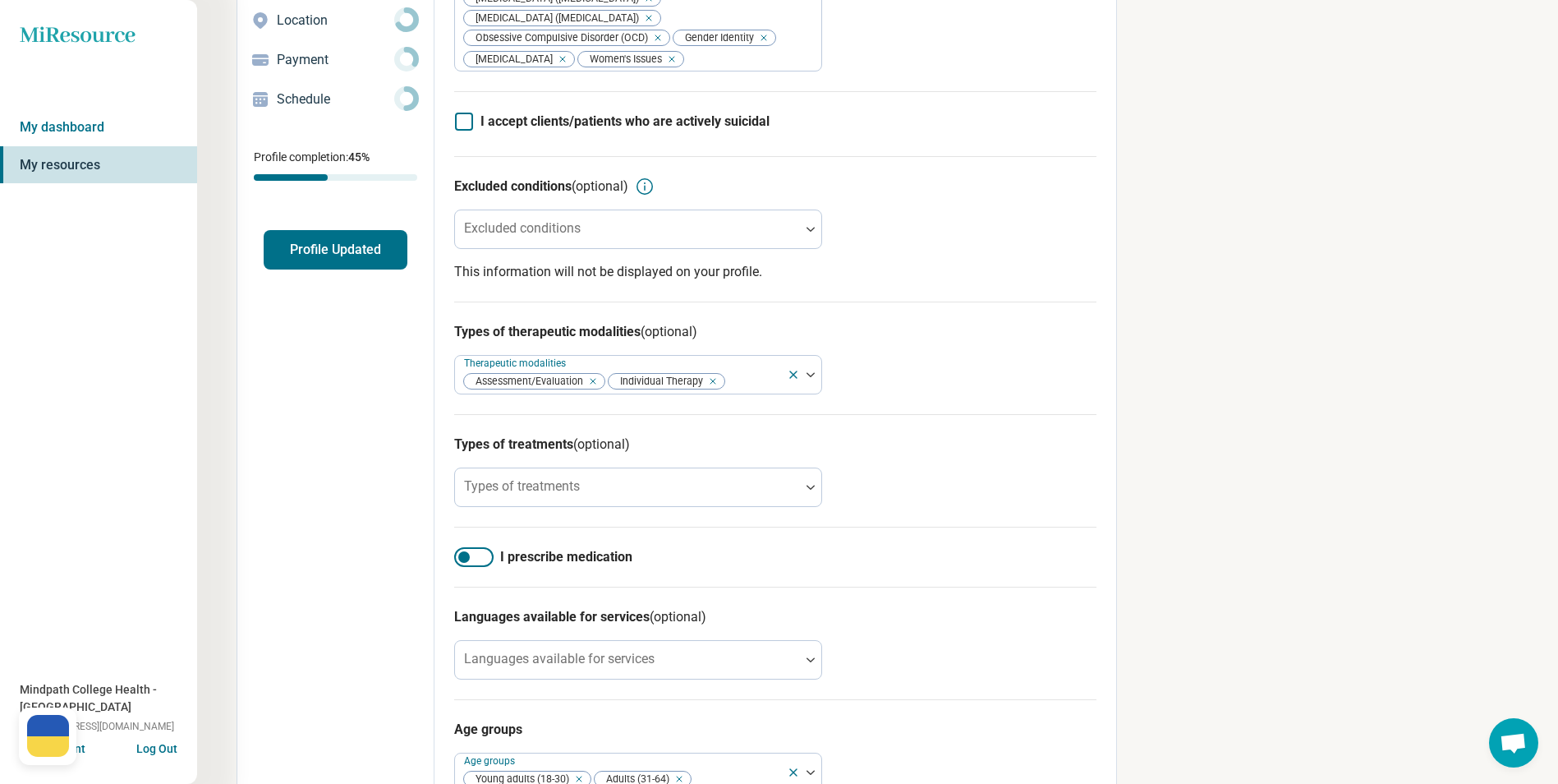
scroll to position [246, 0]
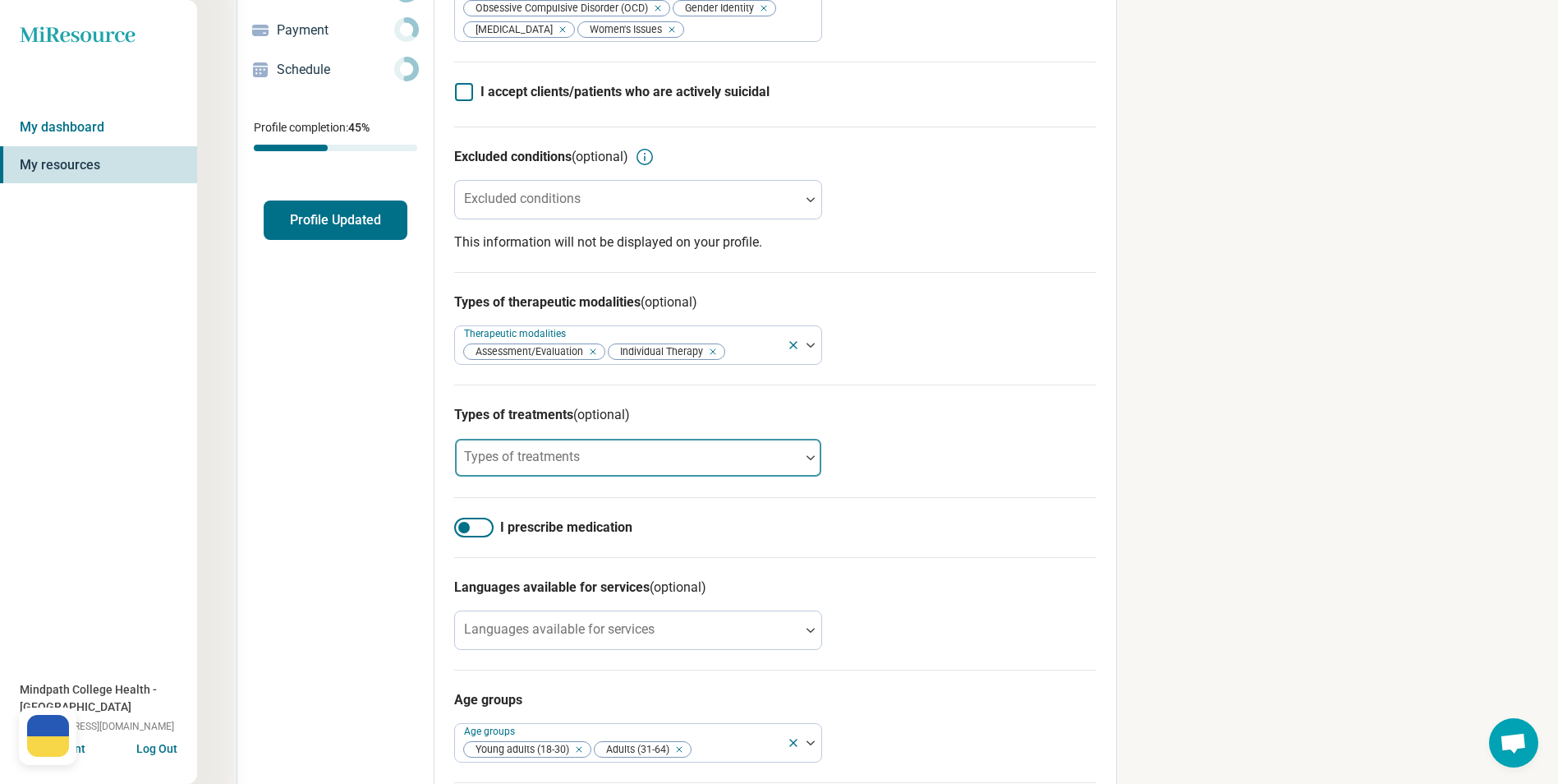
click at [714, 456] on div at bounding box center [627, 463] width 332 height 23
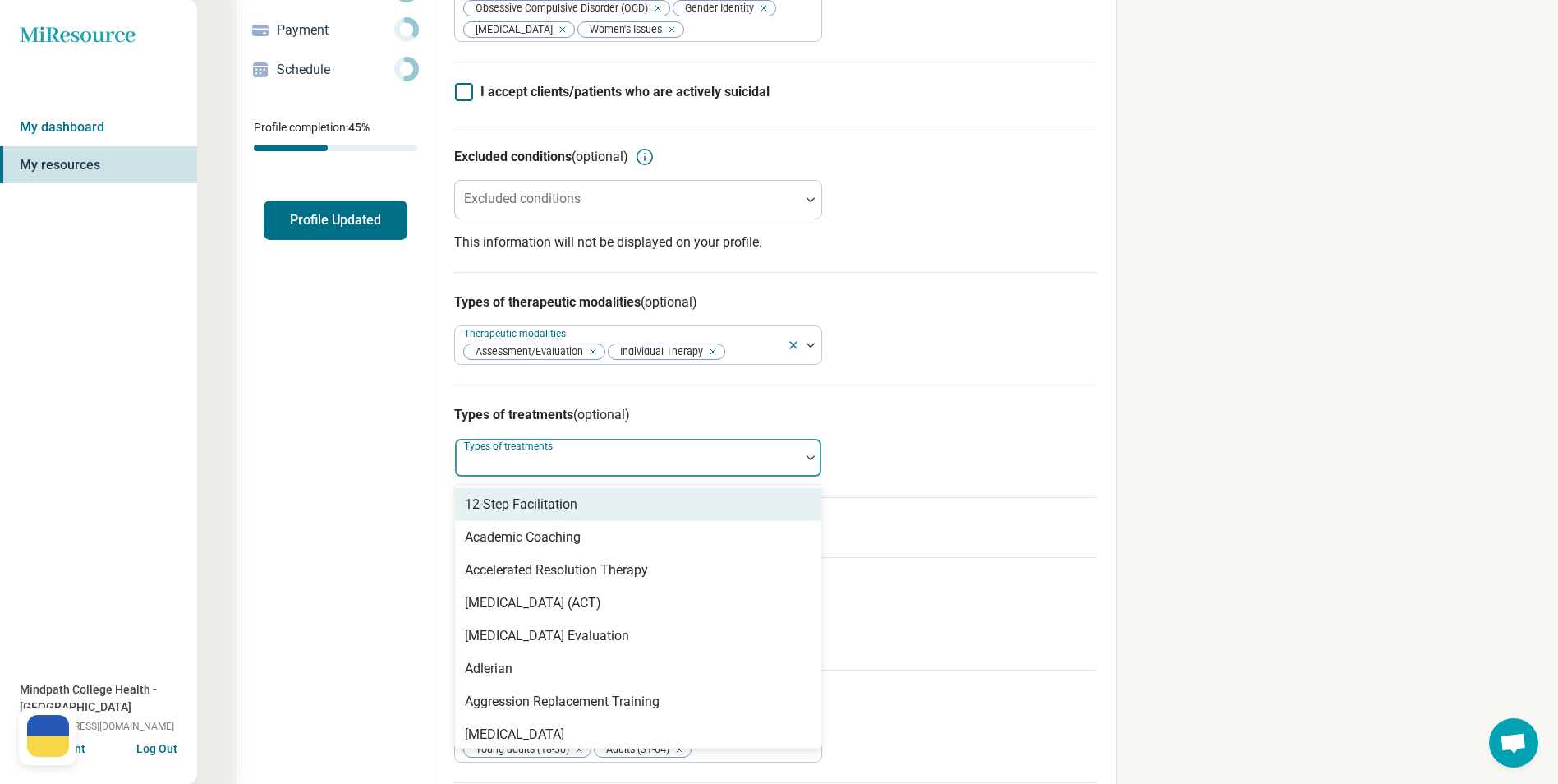
click at [964, 422] on h3 "Types of treatments (optional)" at bounding box center [775, 415] width 642 height 20
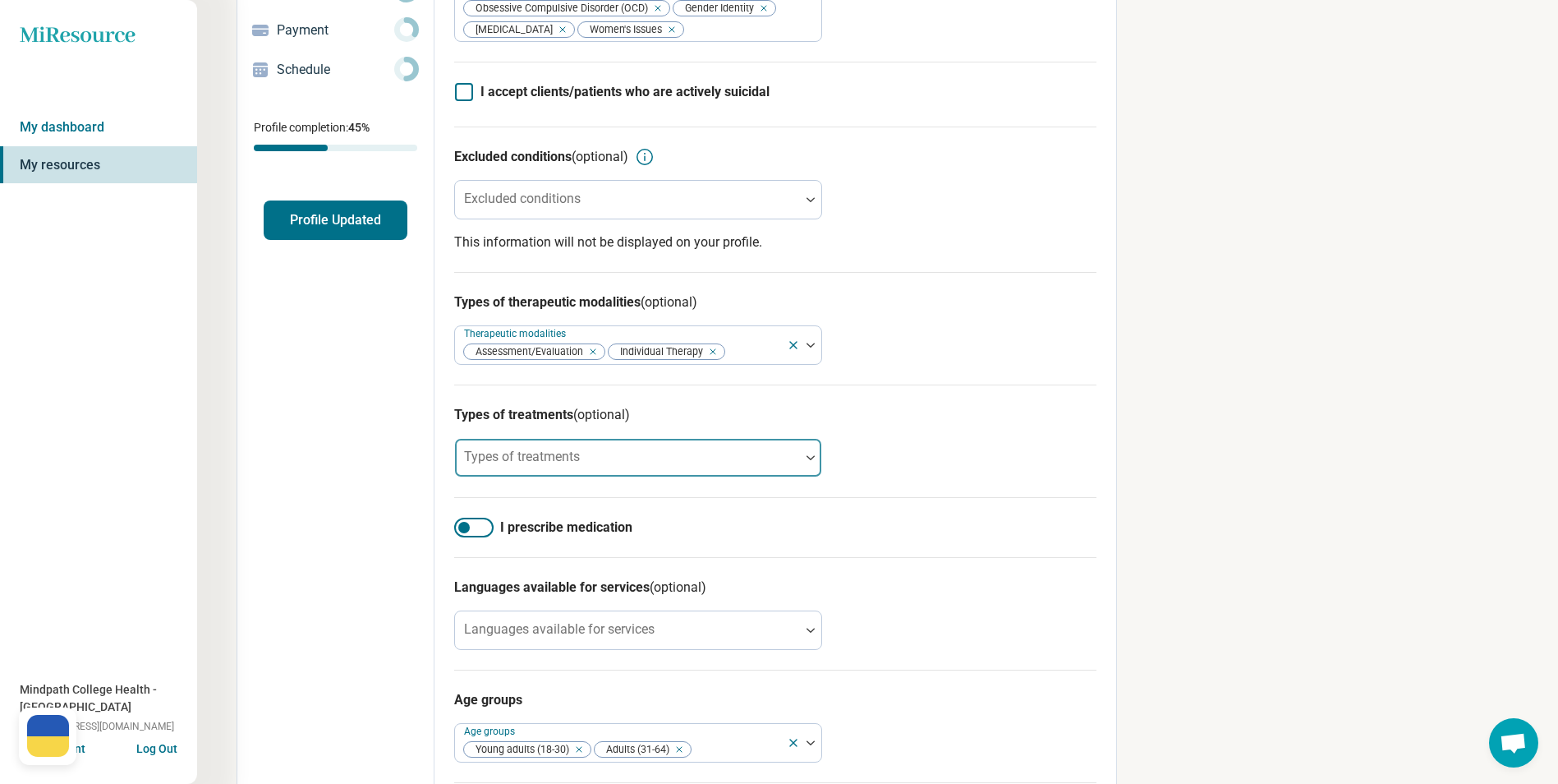
click at [723, 467] on div at bounding box center [627, 463] width 332 height 23
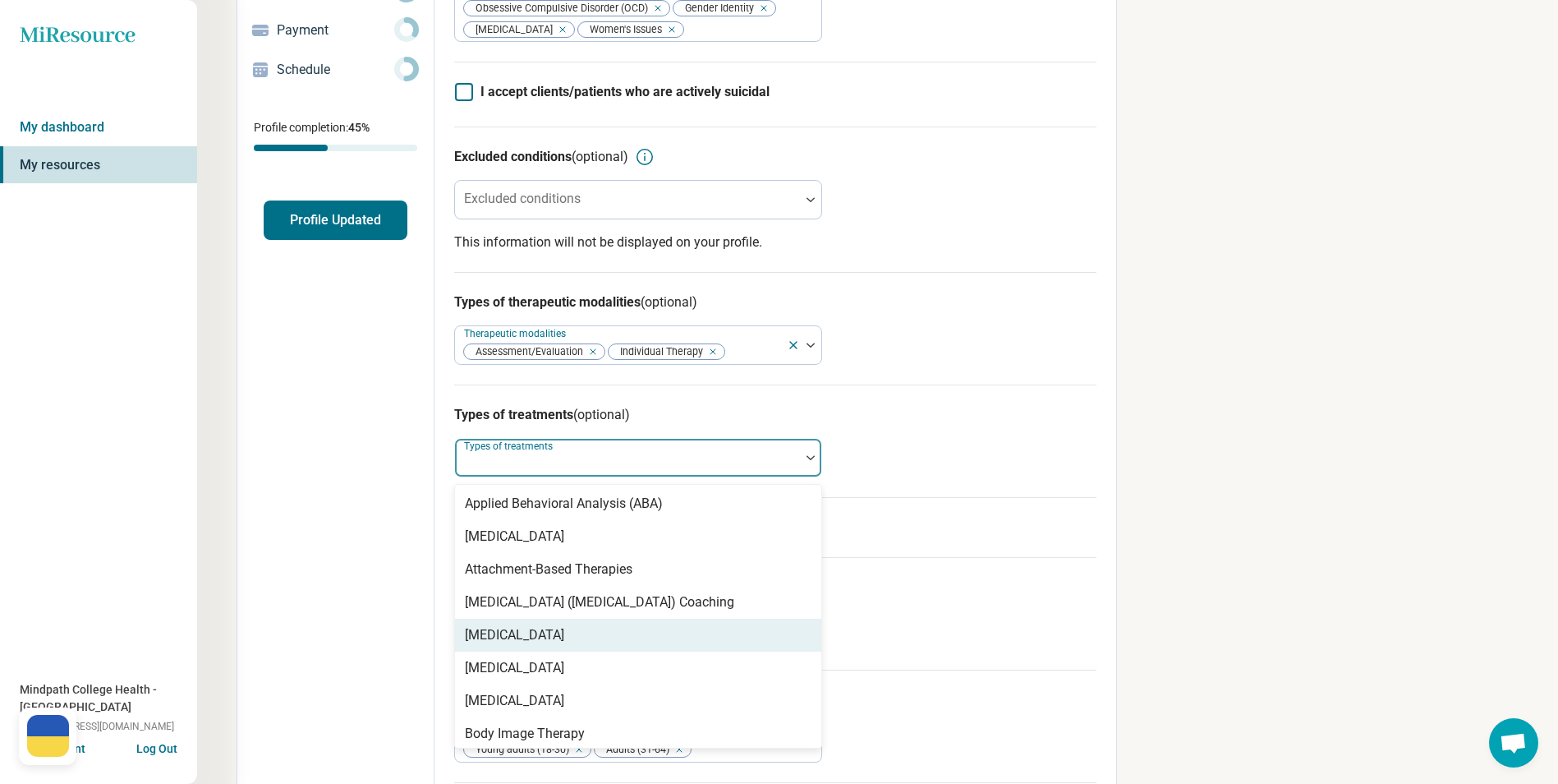
scroll to position [575, 0]
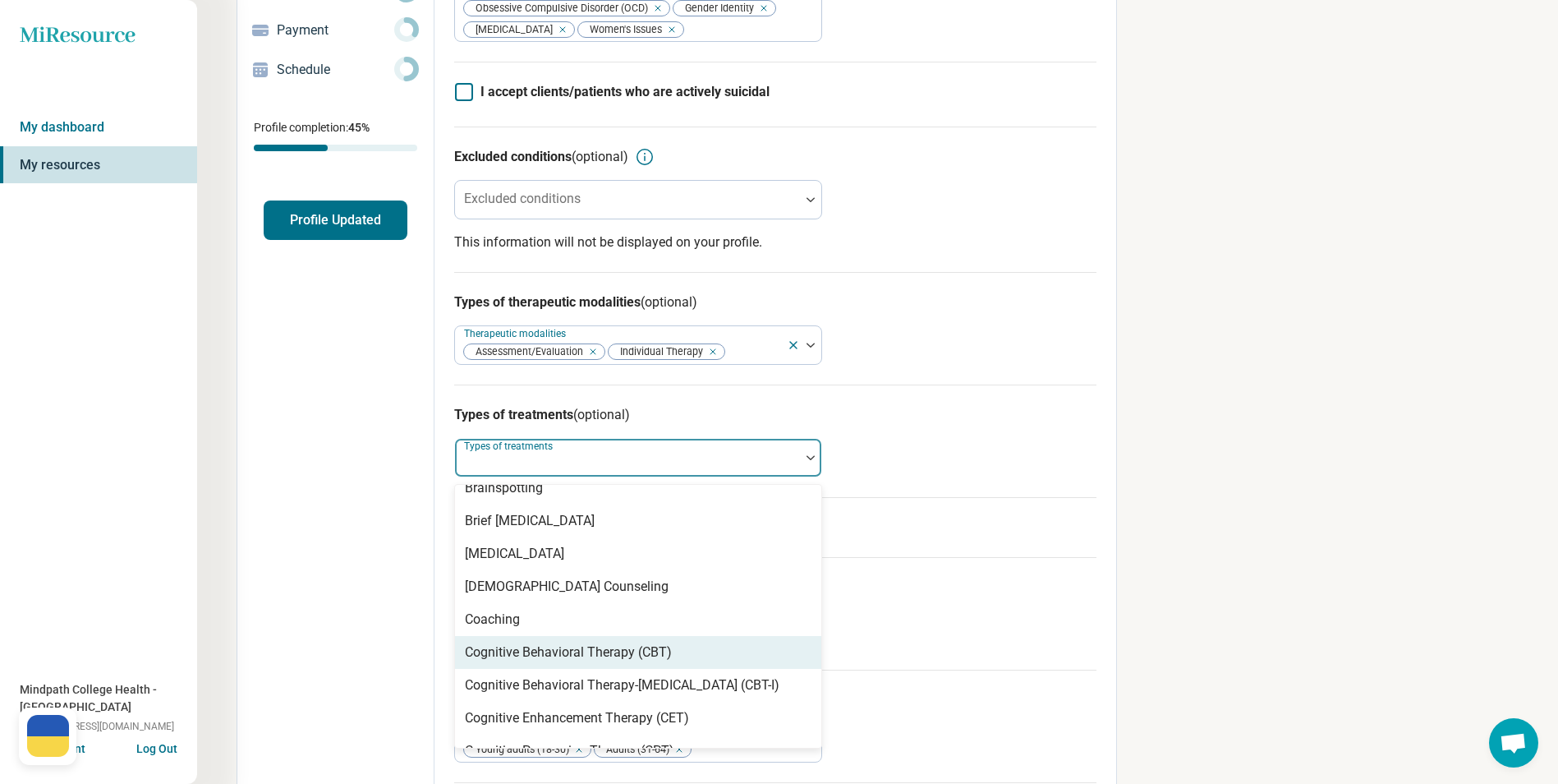
click at [626, 657] on div "Cognitive Behavioral Therapy (CBT)" at bounding box center [569, 652] width 207 height 20
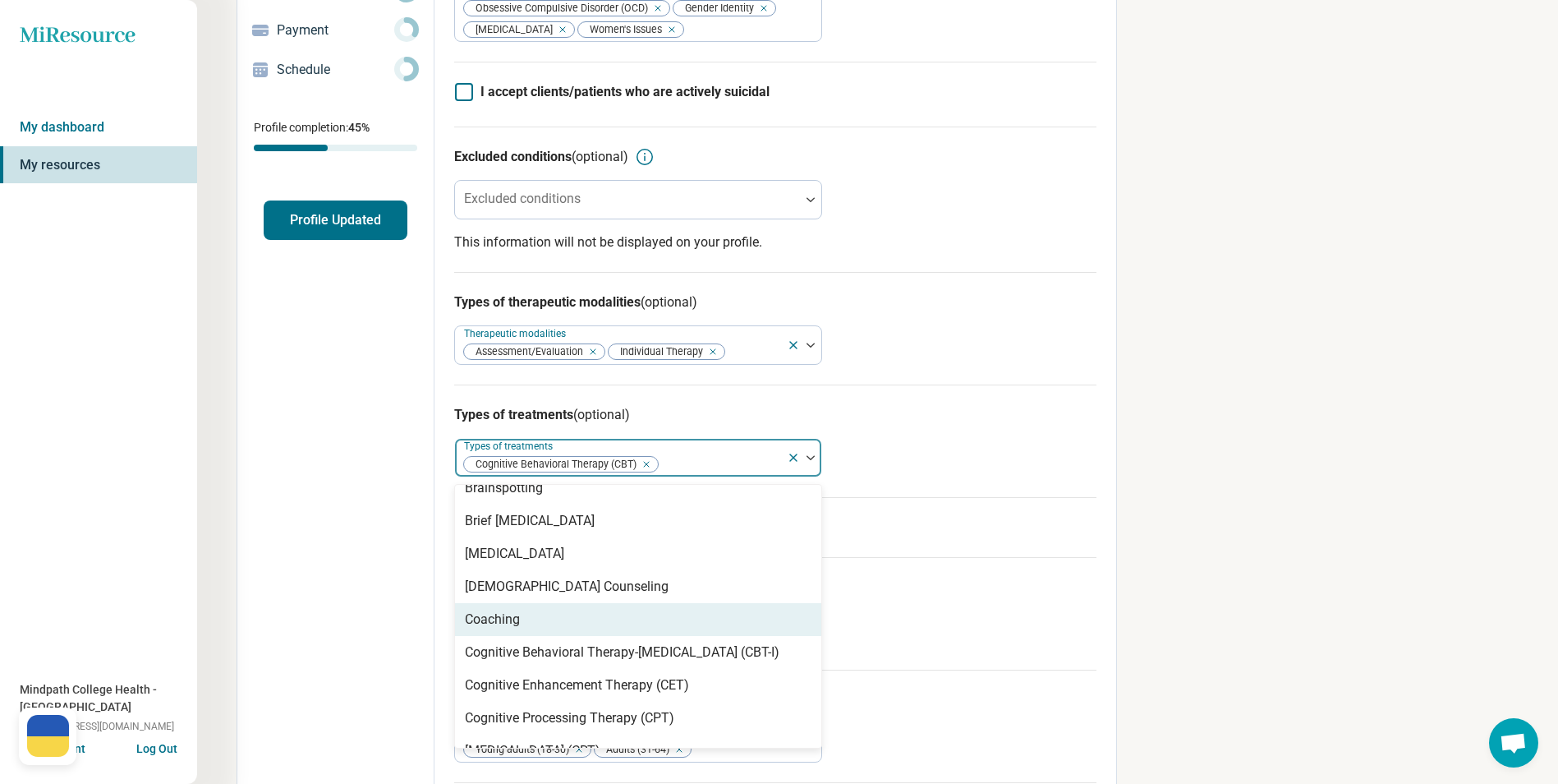
click at [1030, 550] on div "I prescribe medication" at bounding box center [775, 527] width 642 height 60
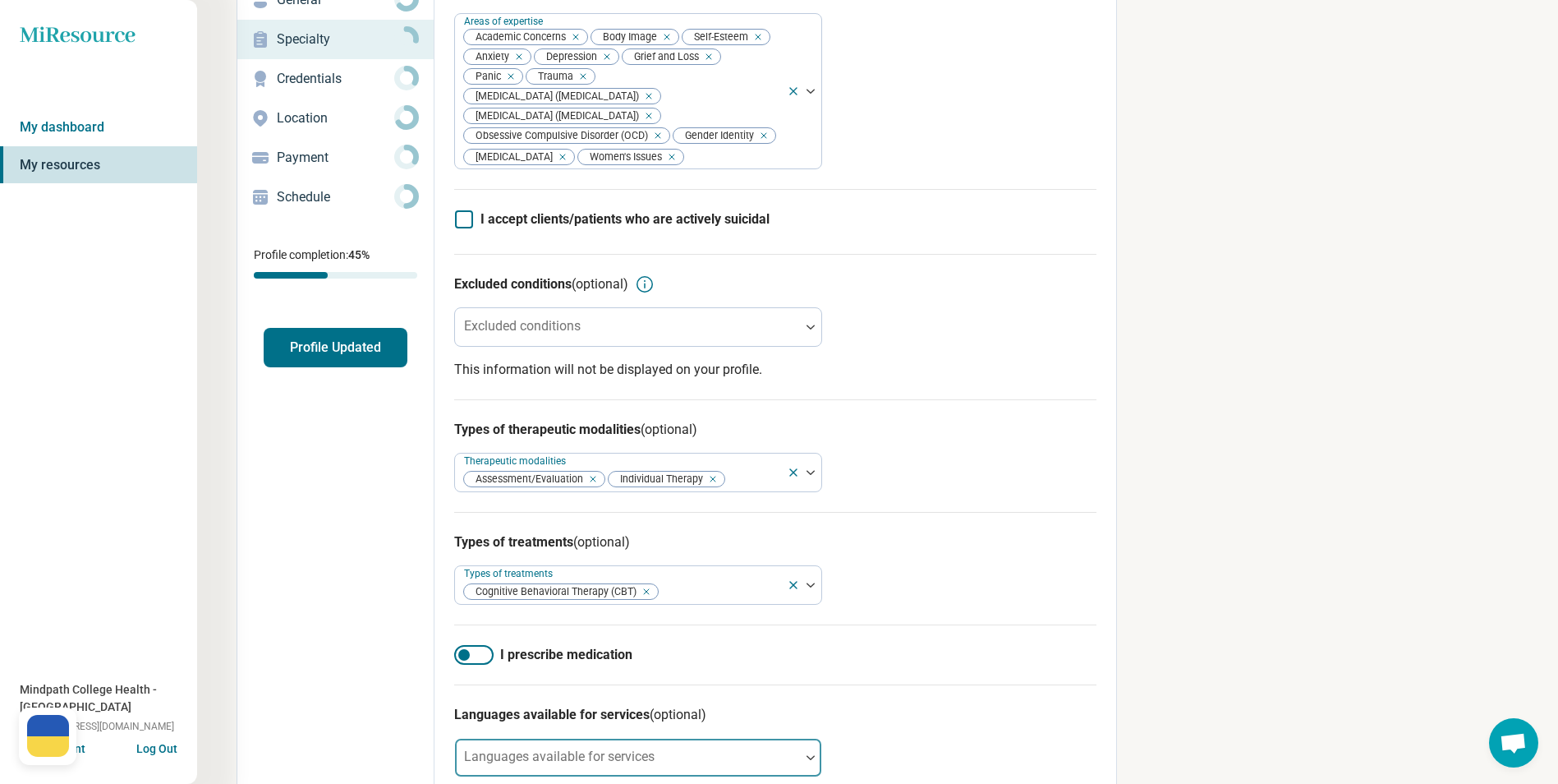
scroll to position [0, 0]
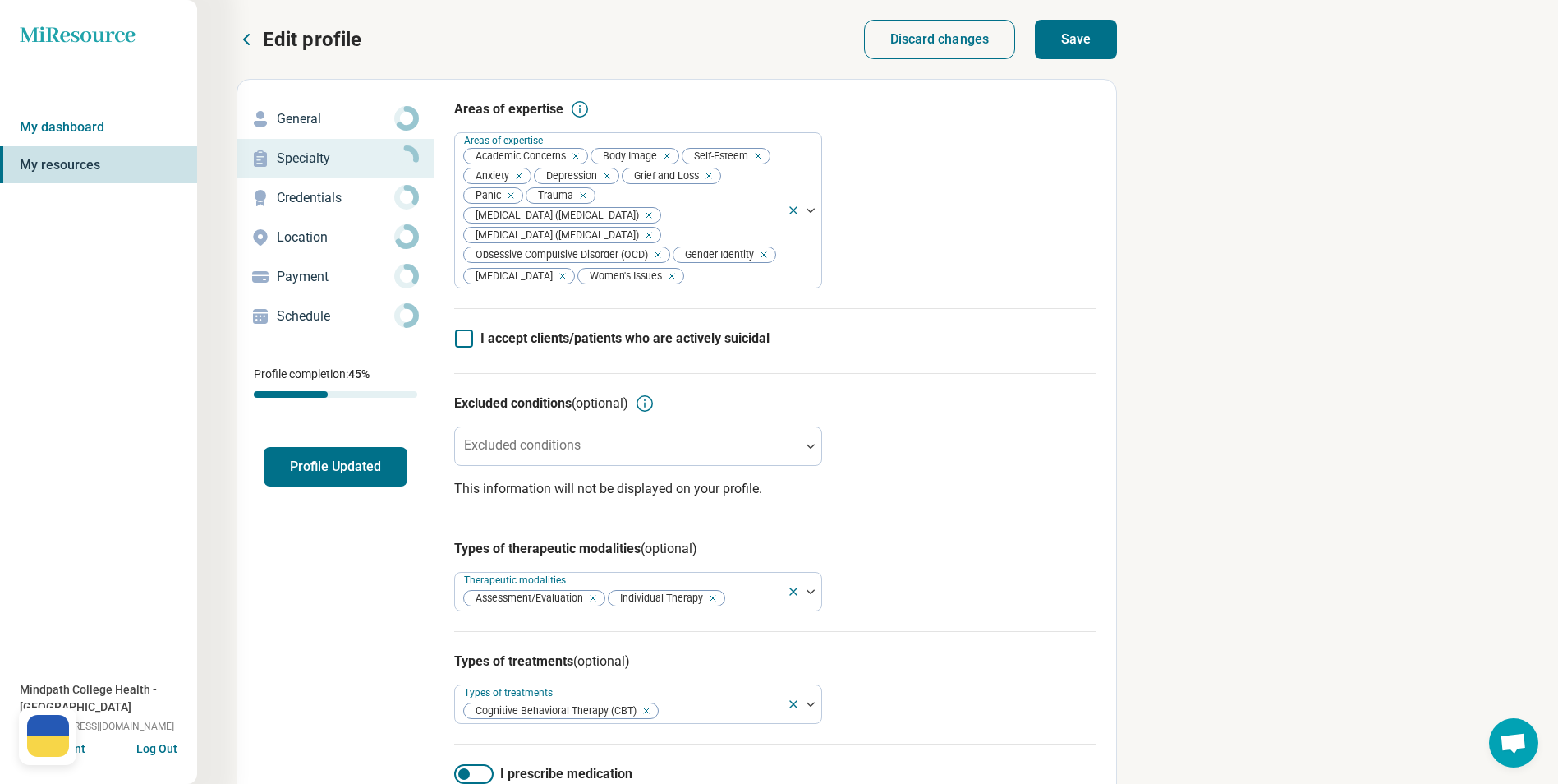
click at [1083, 36] on button "Save" at bounding box center [1076, 39] width 82 height 39
click at [305, 195] on p "Credentials" at bounding box center [335, 198] width 117 height 20
type textarea "*"
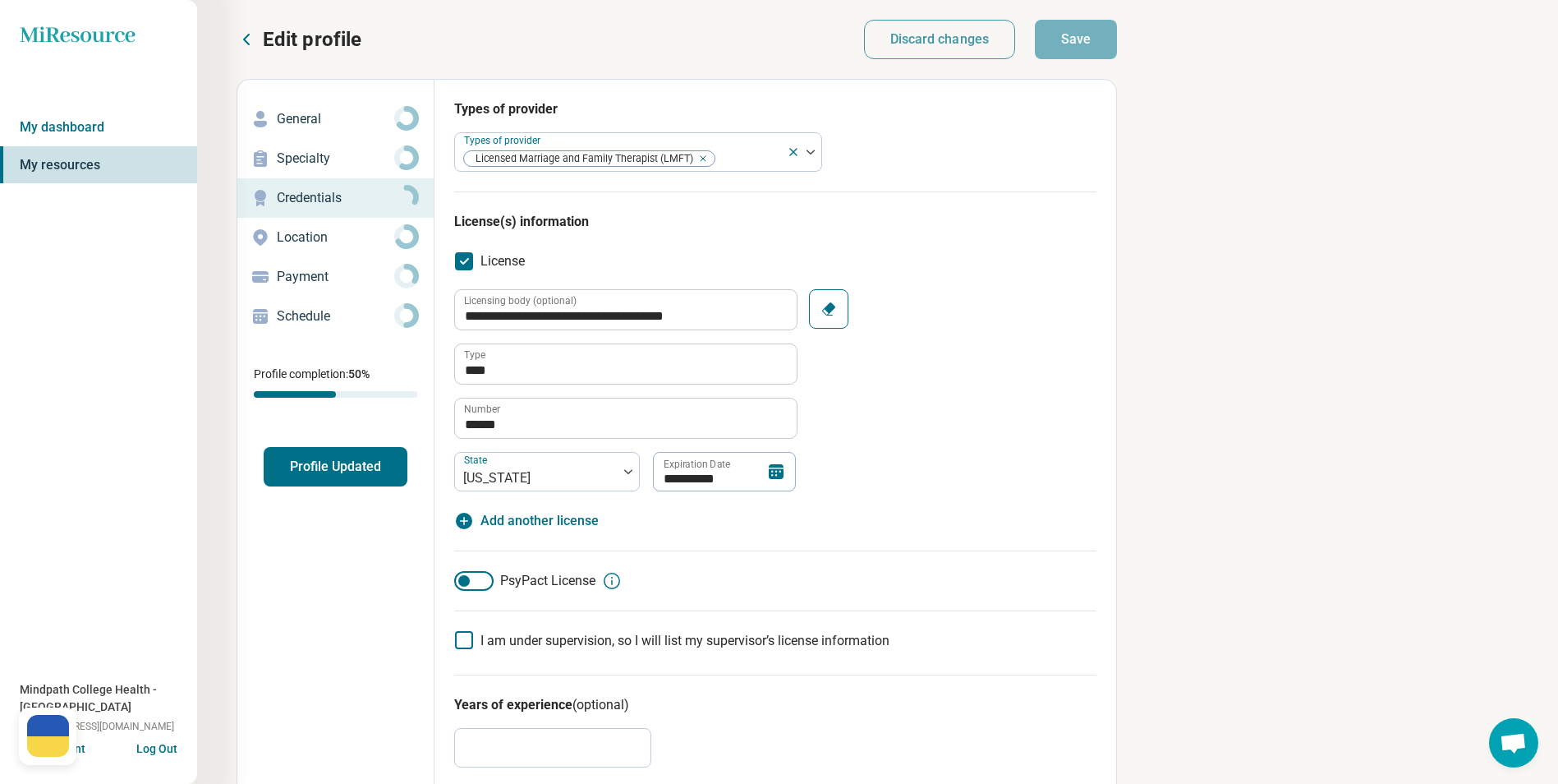
click at [322, 243] on p "Location" at bounding box center [335, 237] width 117 height 20
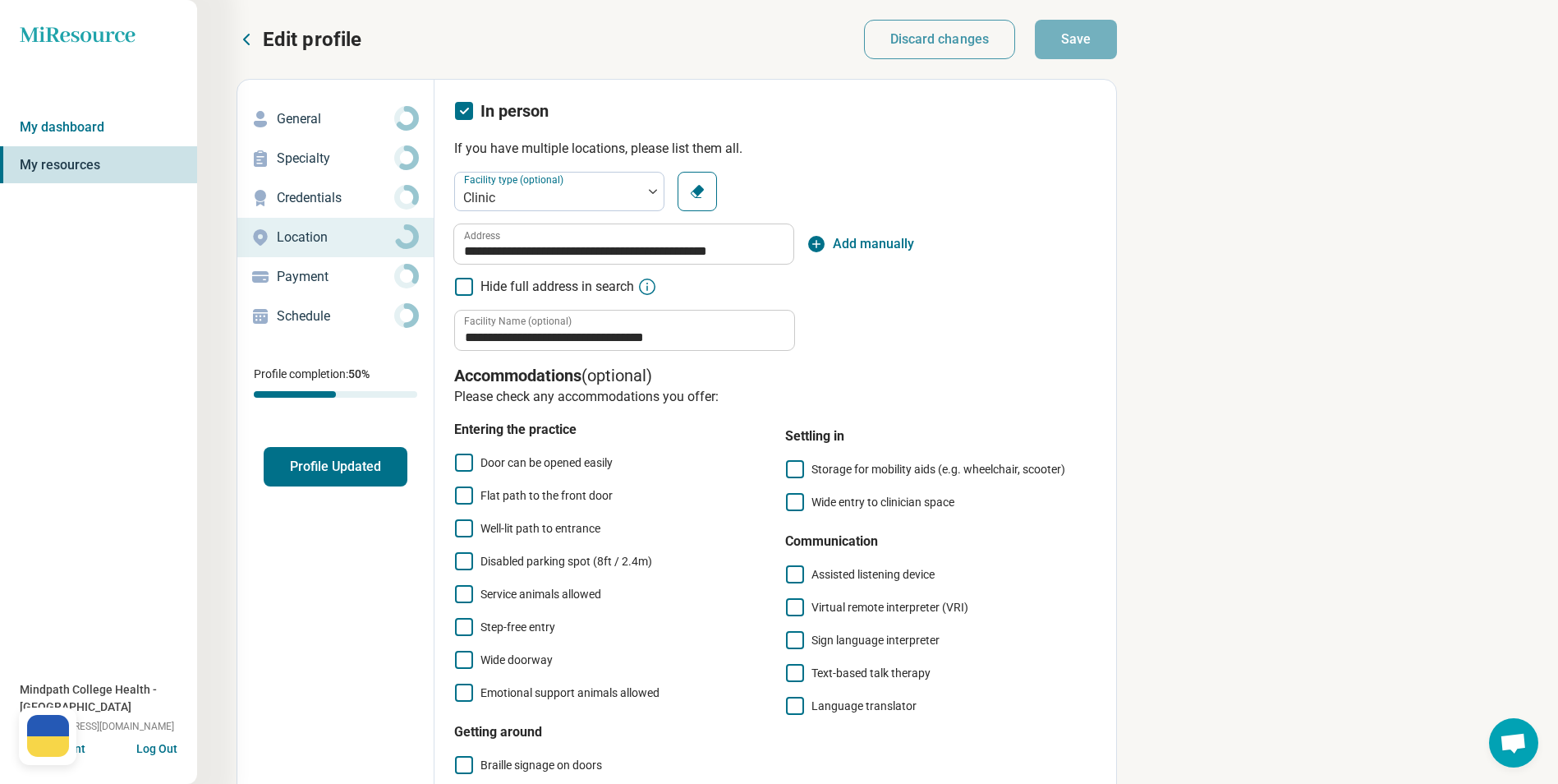
click at [349, 271] on p "Payment" at bounding box center [335, 277] width 117 height 20
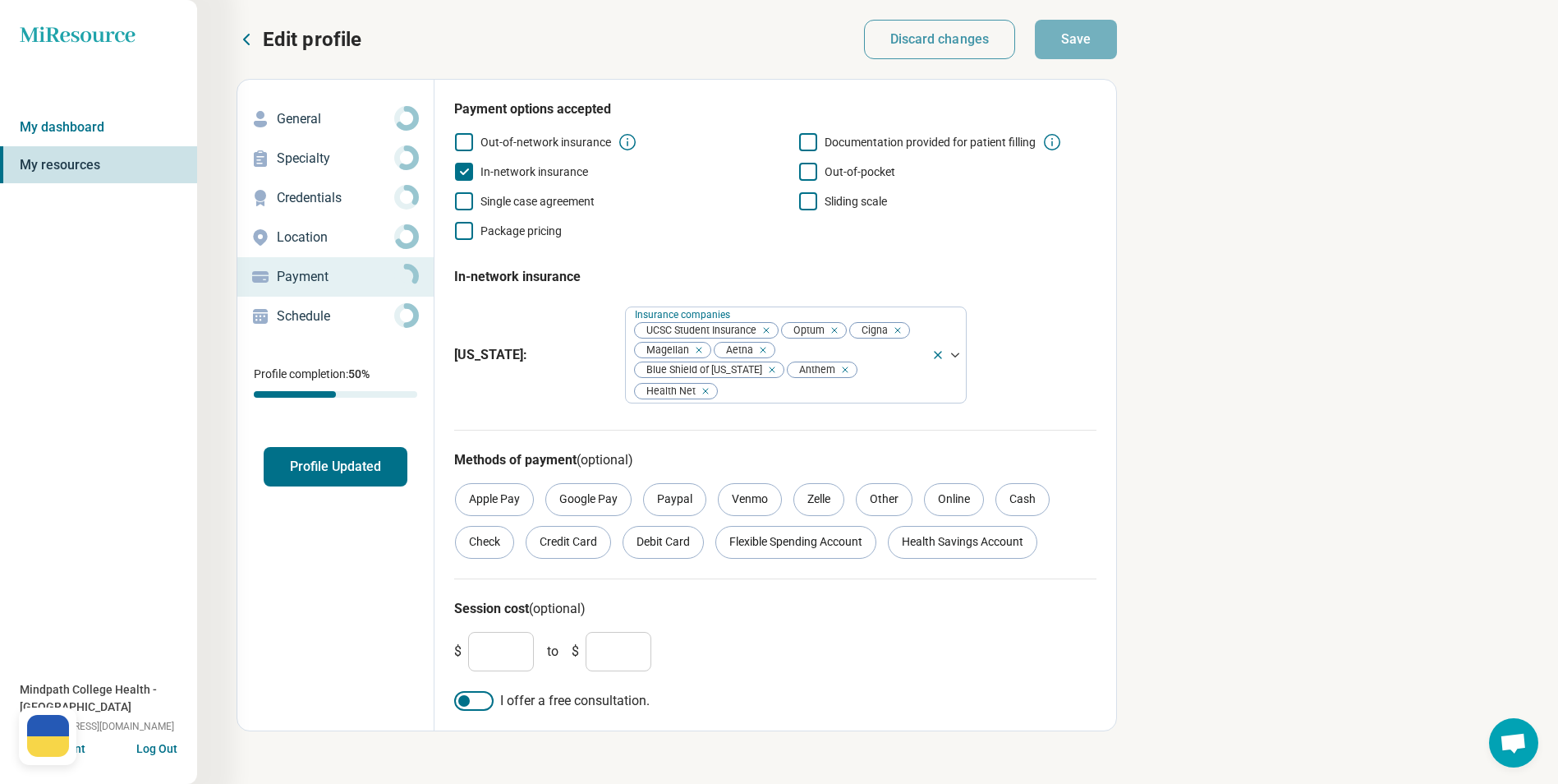
click at [302, 319] on p "Schedule" at bounding box center [335, 317] width 117 height 20
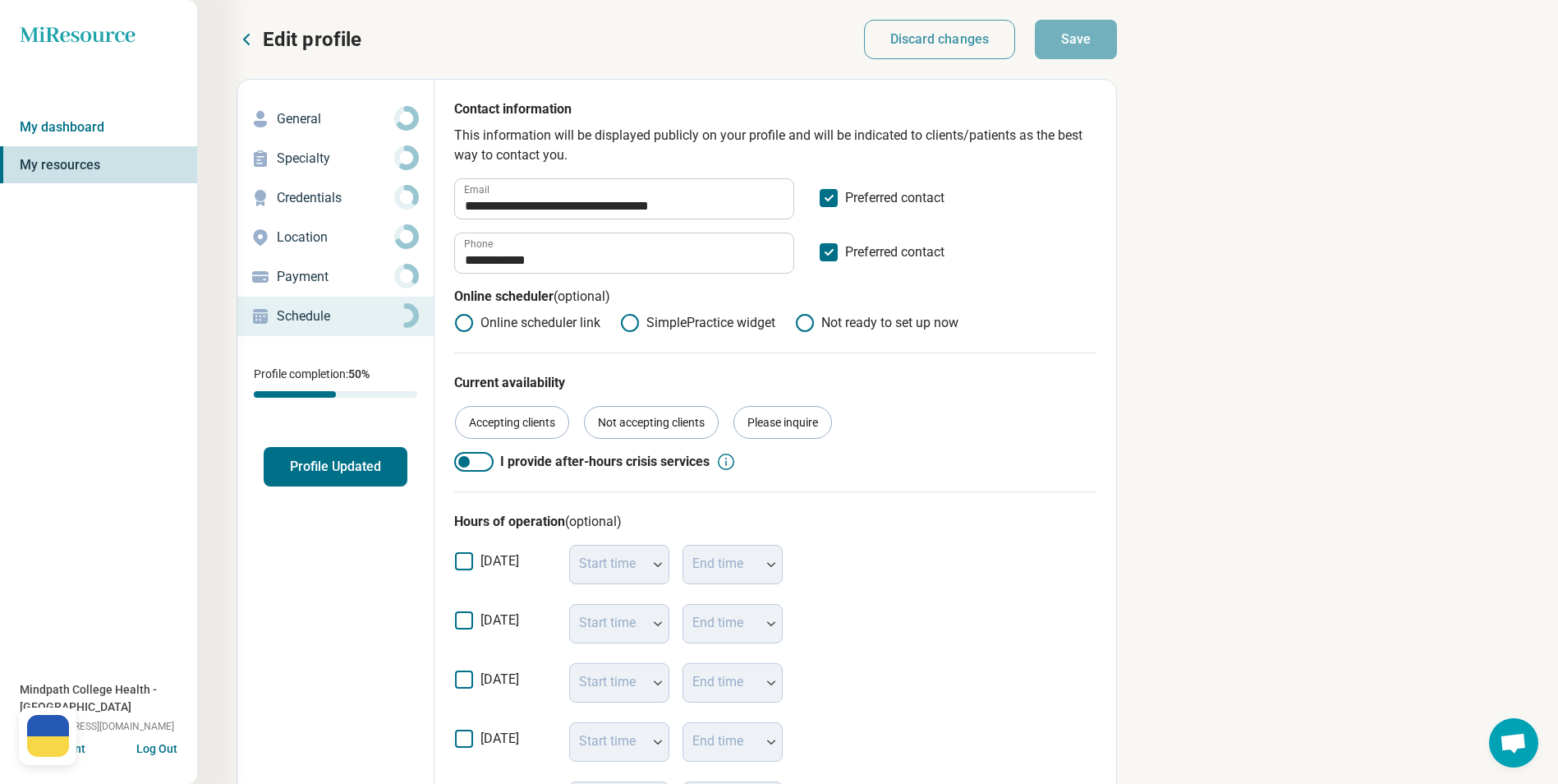
click at [84, 166] on link "My resources" at bounding box center [98, 165] width 197 height 38
